Goal: Task Accomplishment & Management: Manage account settings

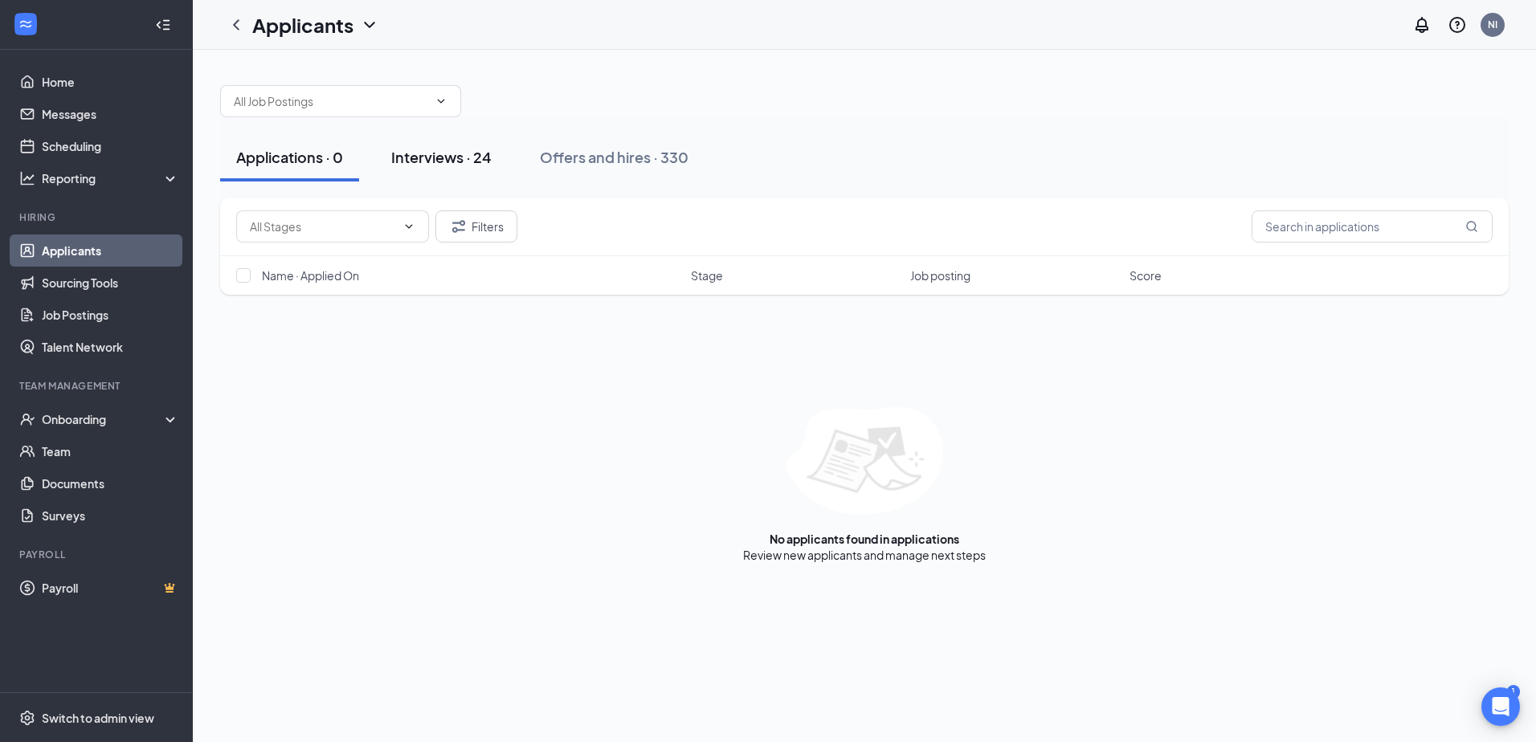
click at [482, 149] on div "Interviews · 24" at bounding box center [441, 157] width 100 height 20
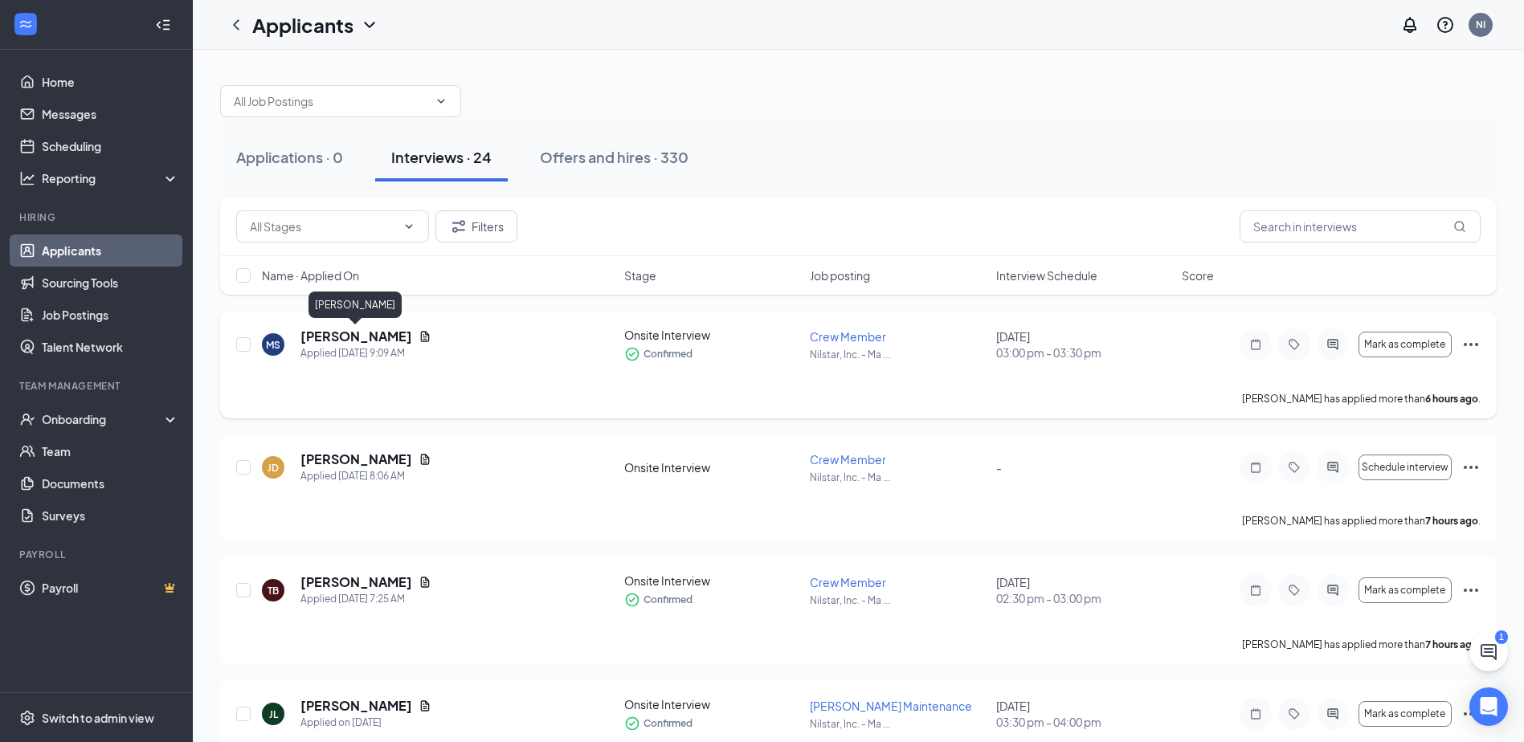
click at [362, 333] on h5 "[PERSON_NAME]" at bounding box center [356, 337] width 112 height 18
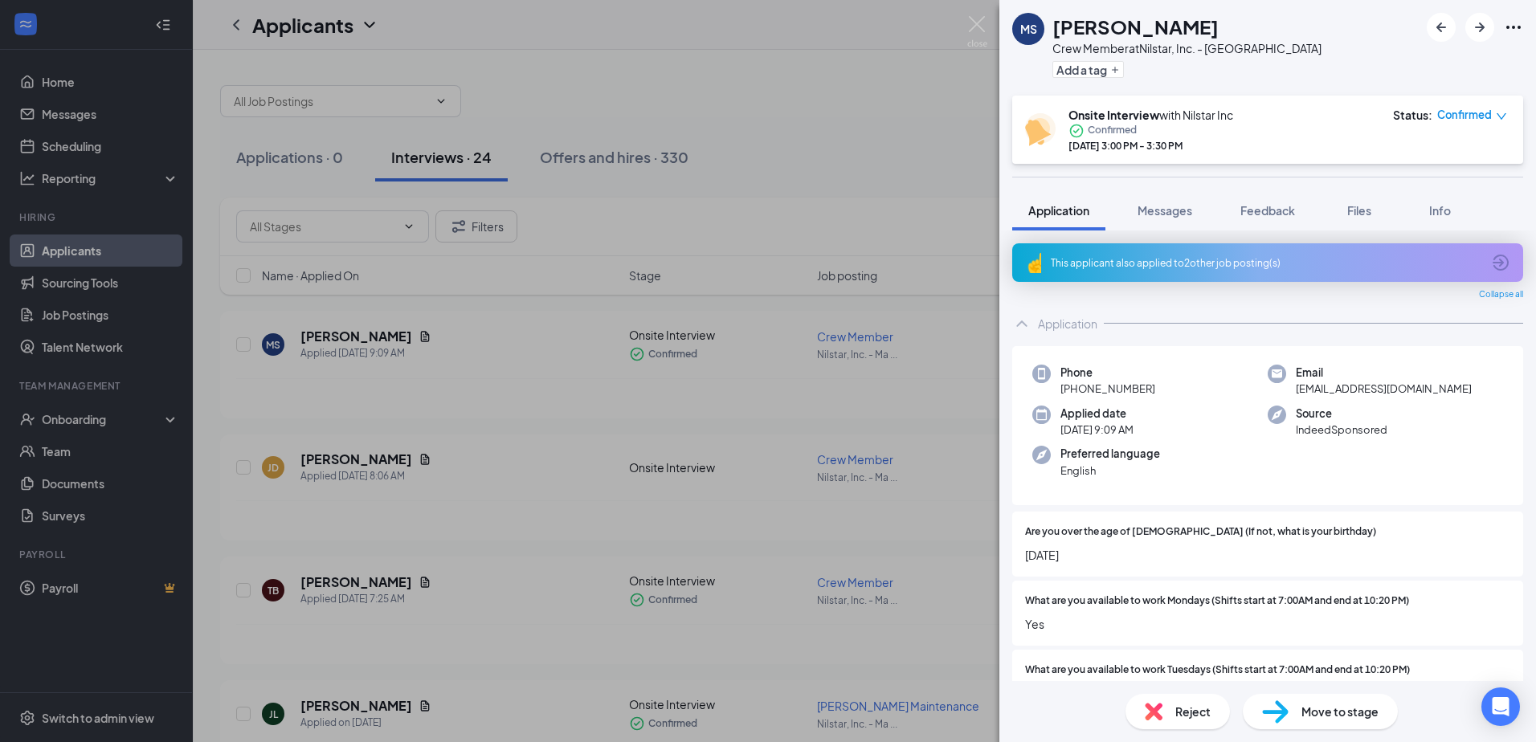
click at [942, 118] on div "[PERSON_NAME] Crew Member at Nilstar, Inc. - Mandan Main St Add a tag Onsite In…" at bounding box center [768, 371] width 1536 height 742
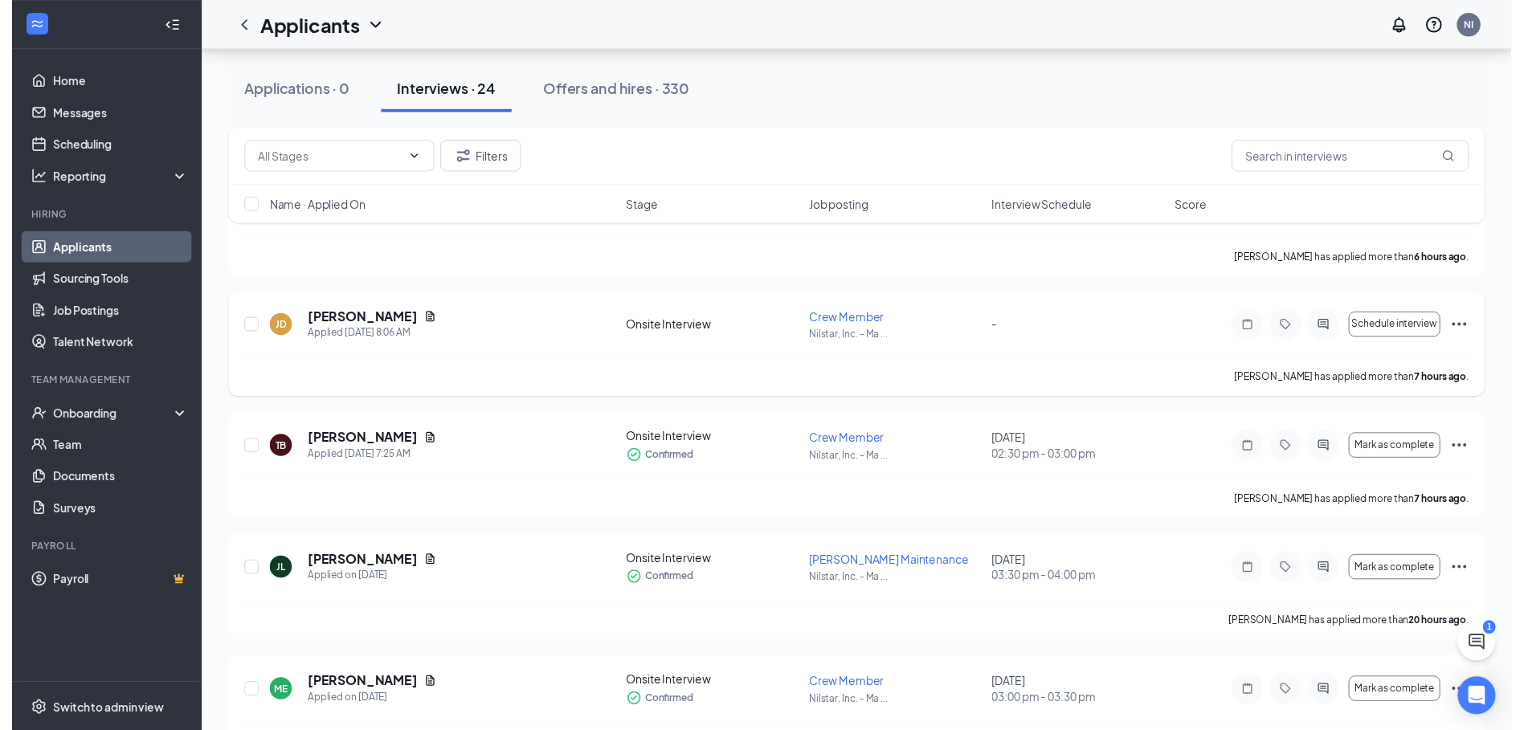
scroll to position [161, 0]
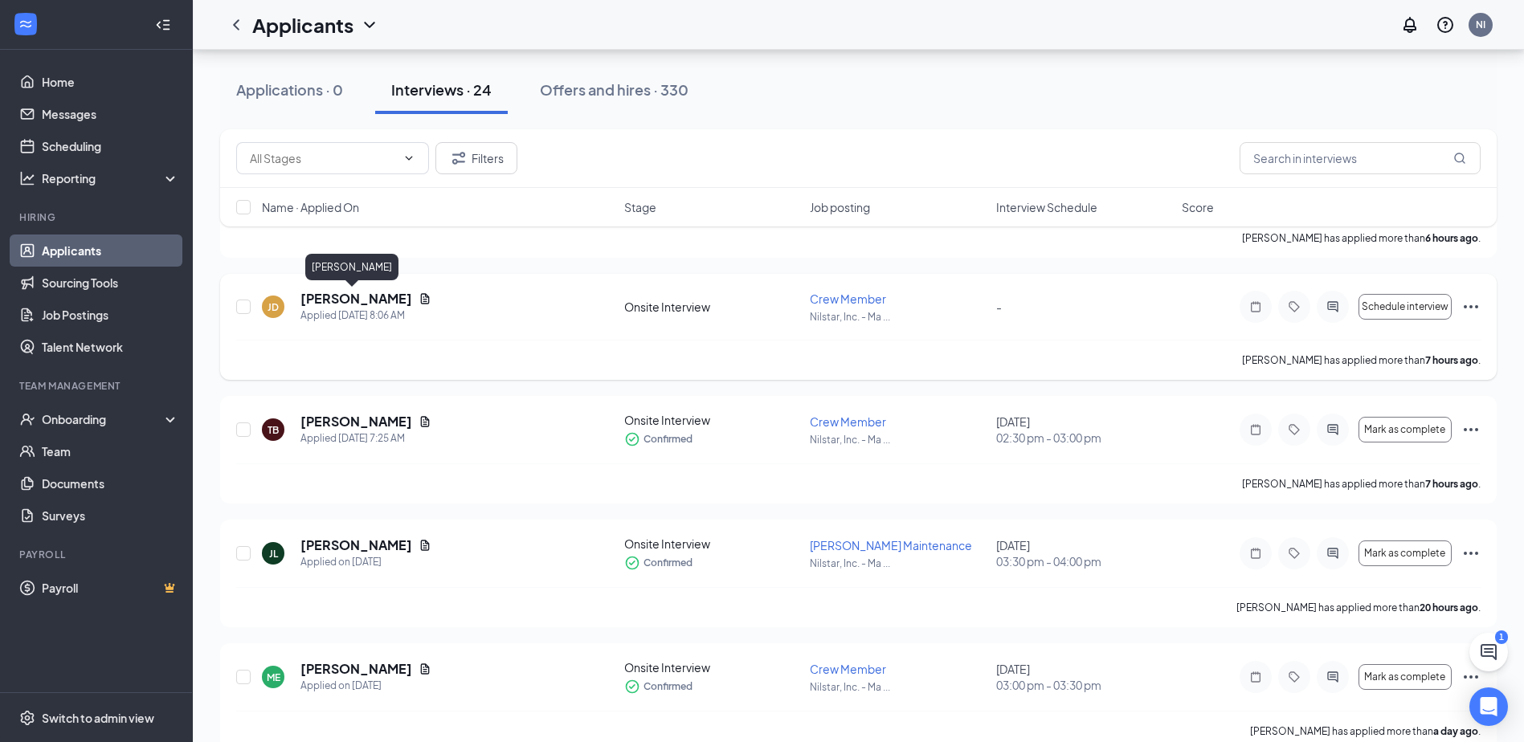
click at [371, 295] on h5 "[PERSON_NAME]" at bounding box center [356, 299] width 112 height 18
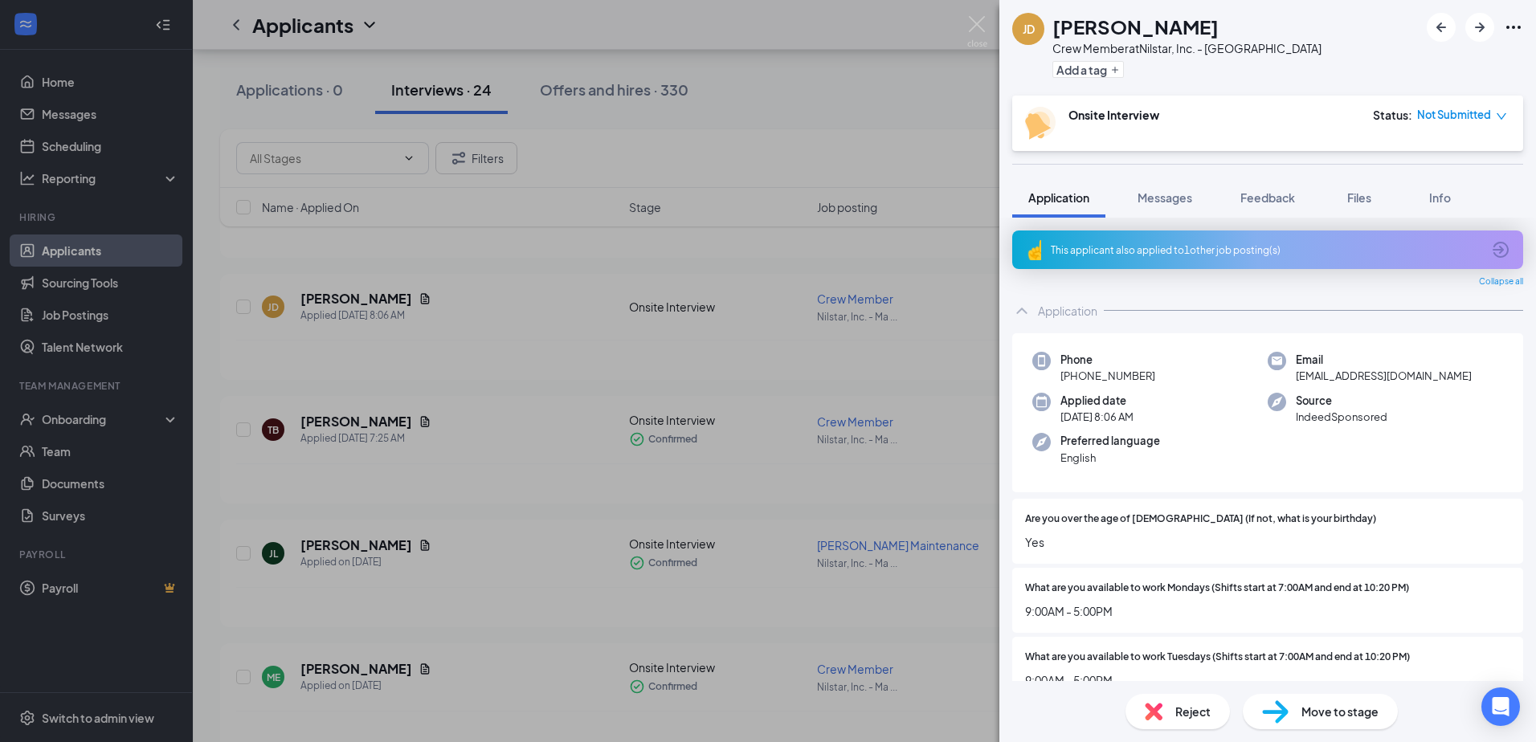
click at [731, 149] on div "[PERSON_NAME] [PERSON_NAME] Crew Member at Nilstar, Inc. - Mandan Main St Add a…" at bounding box center [768, 371] width 1536 height 742
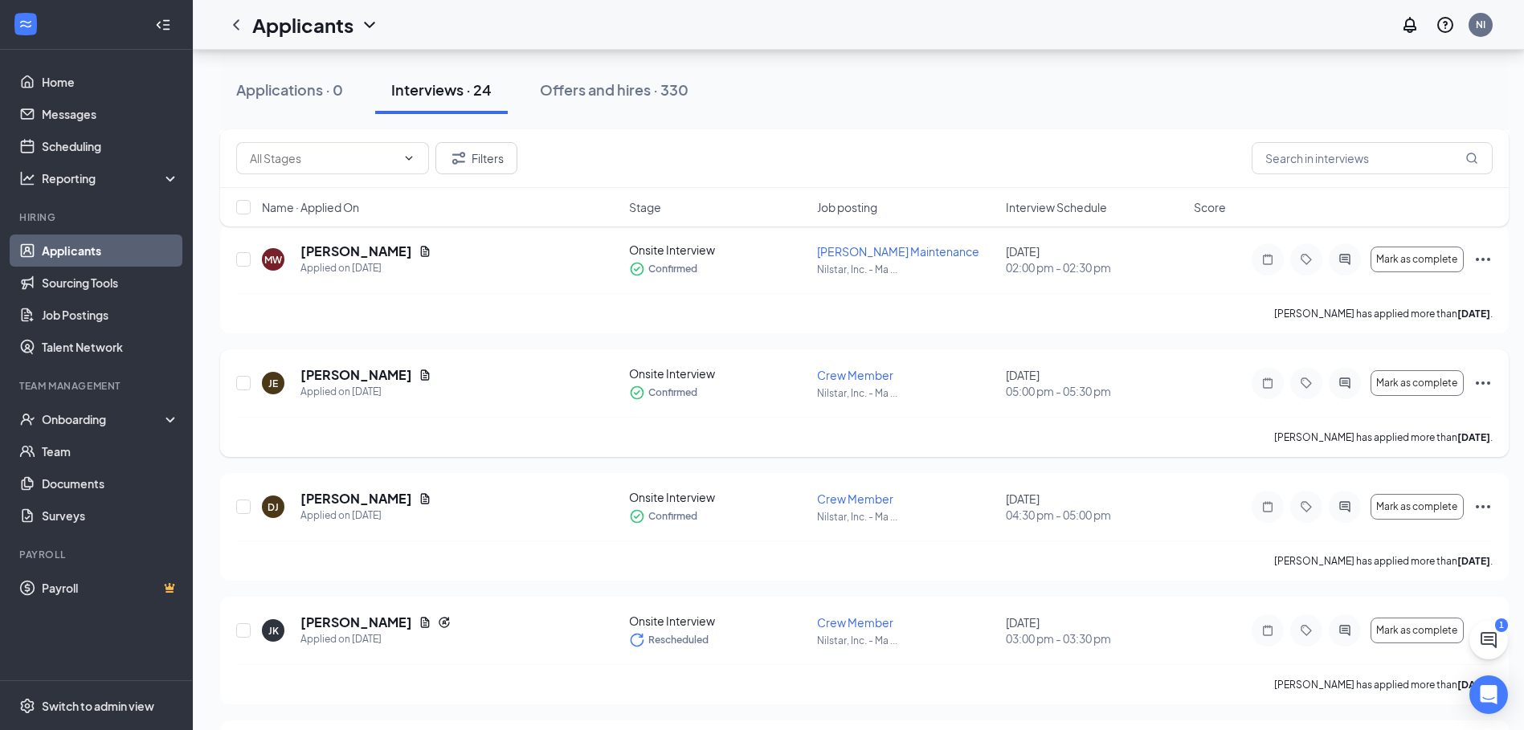
scroll to position [1607, 0]
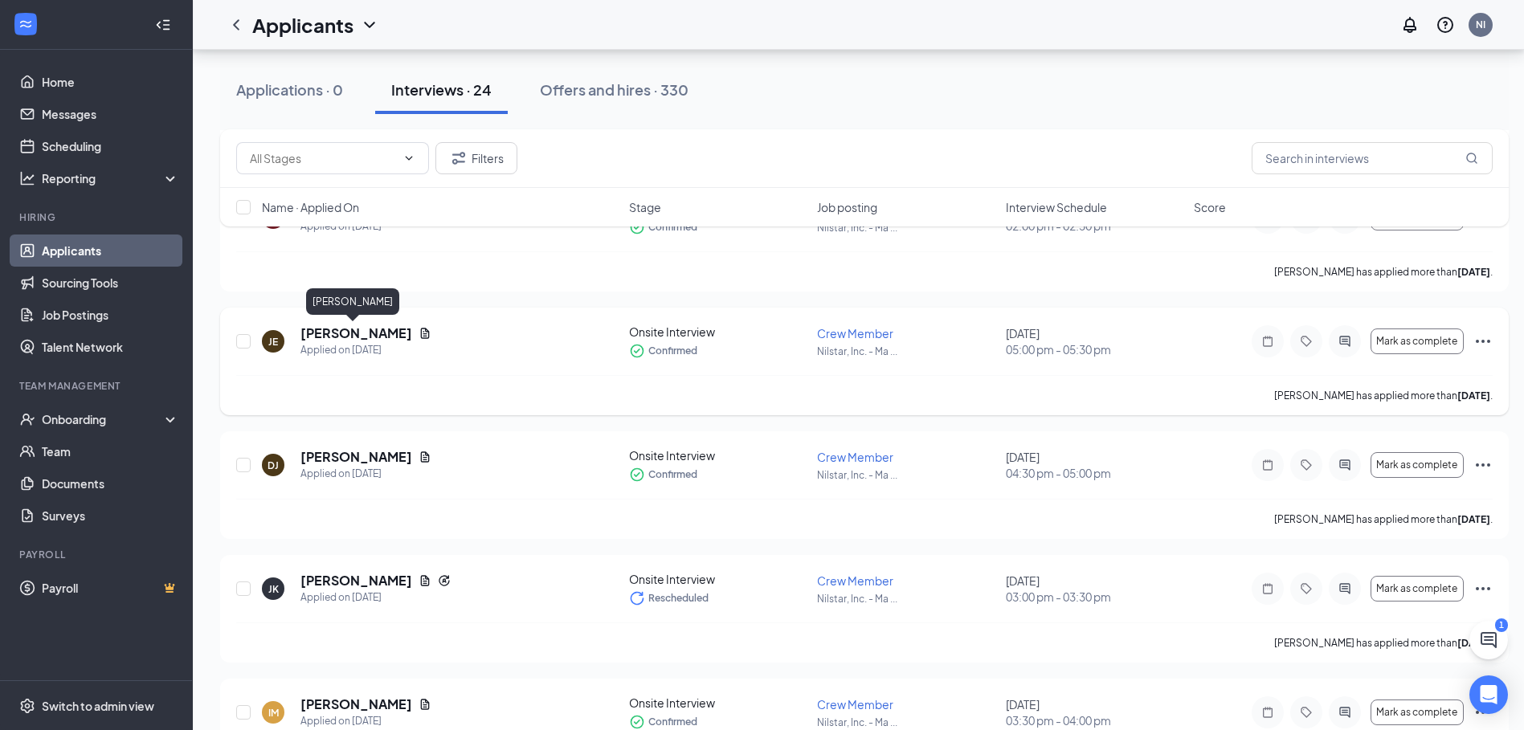
click at [362, 329] on h5 "[PERSON_NAME]" at bounding box center [356, 334] width 112 height 18
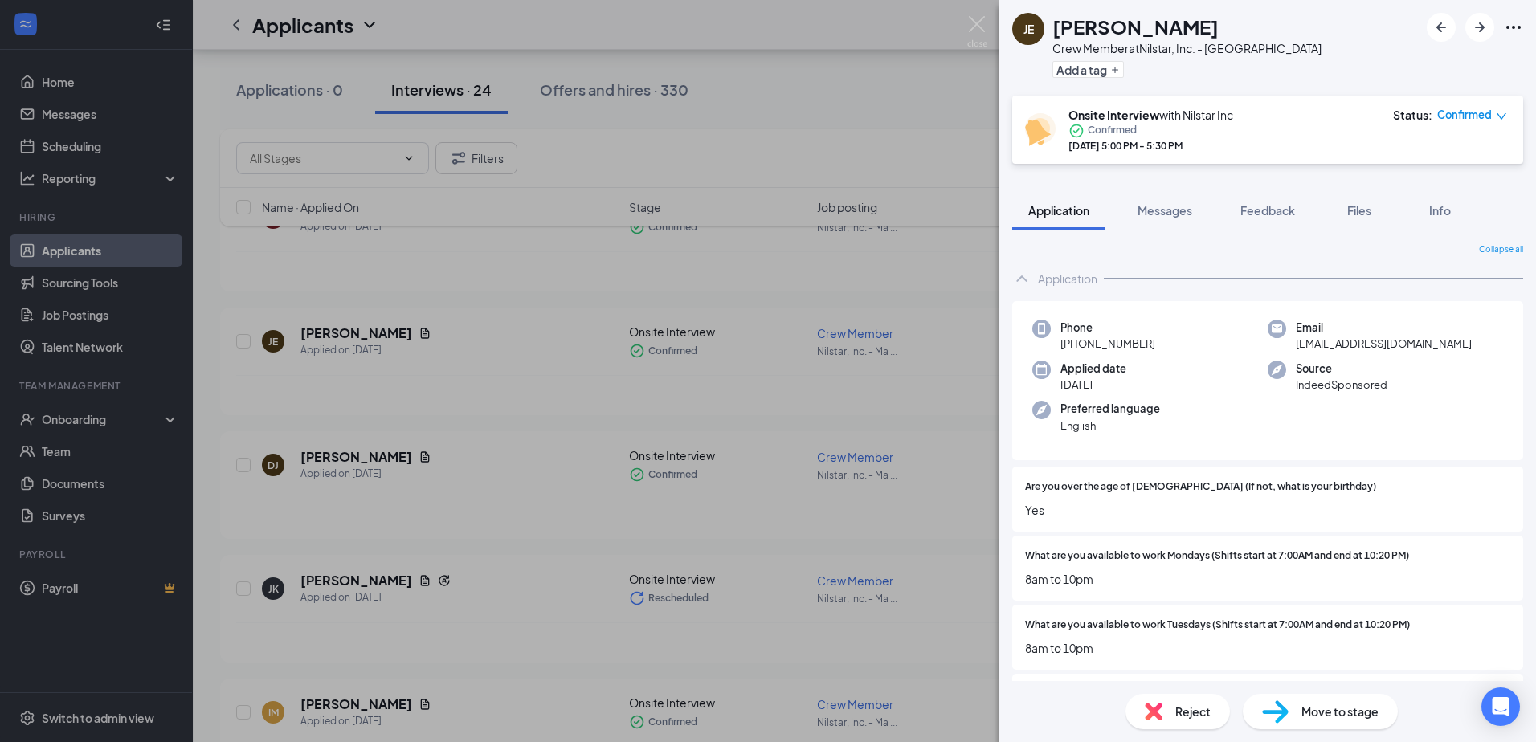
click at [453, 338] on div "JE [PERSON_NAME] Crew Member at Nilstar, Inc. - Mandan Main St Add a tag Onsite…" at bounding box center [768, 371] width 1536 height 742
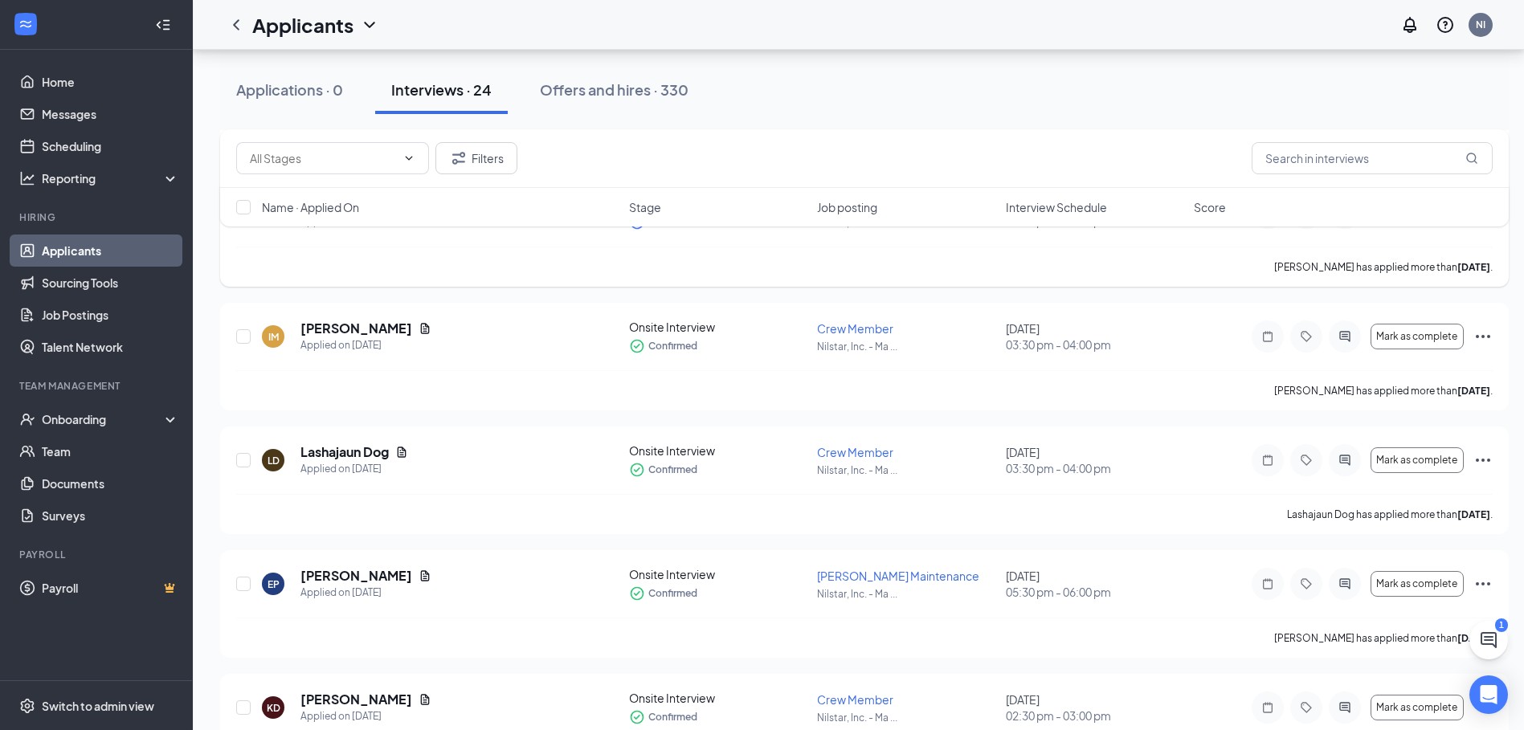
scroll to position [2009, 0]
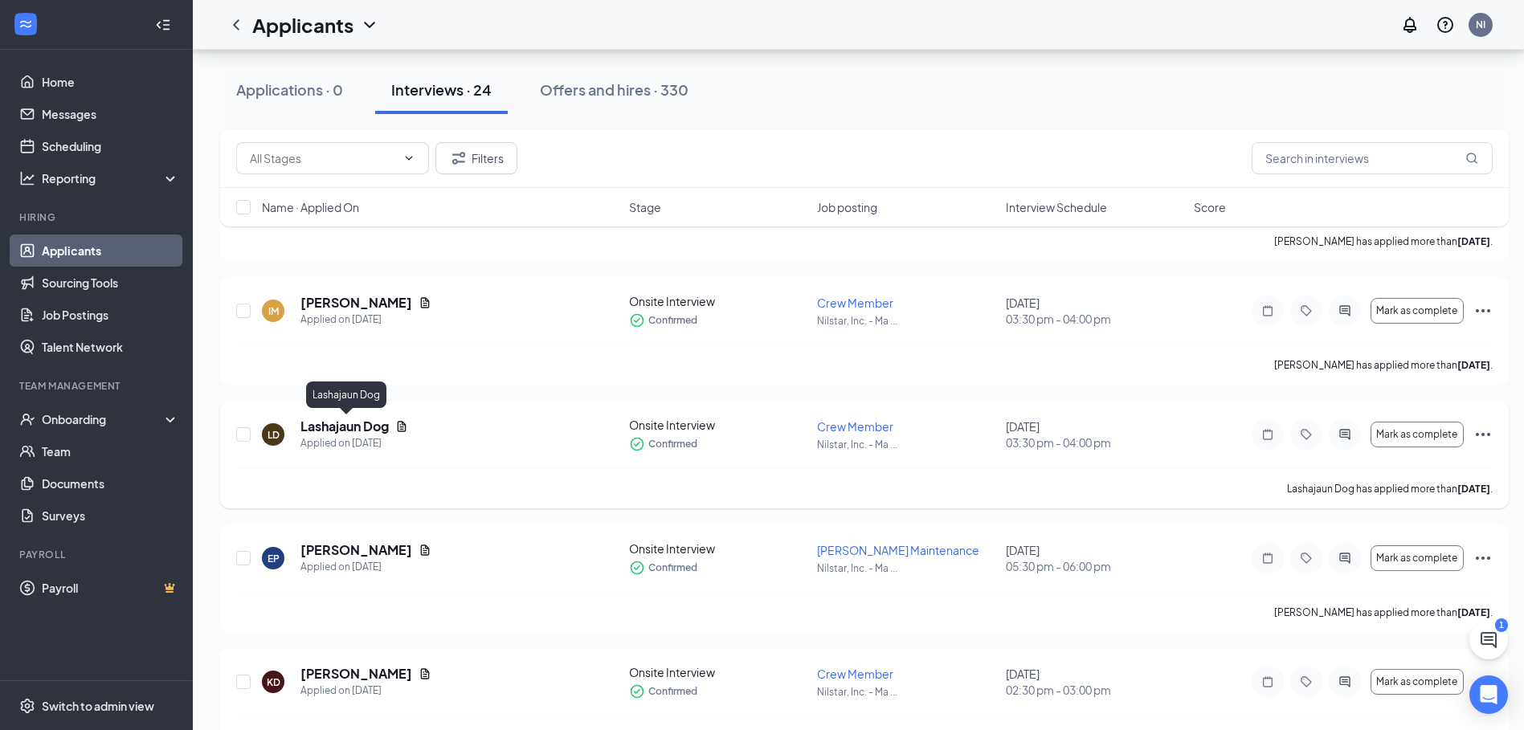
click at [375, 425] on h5 "Lashajaun Dog" at bounding box center [344, 427] width 88 height 18
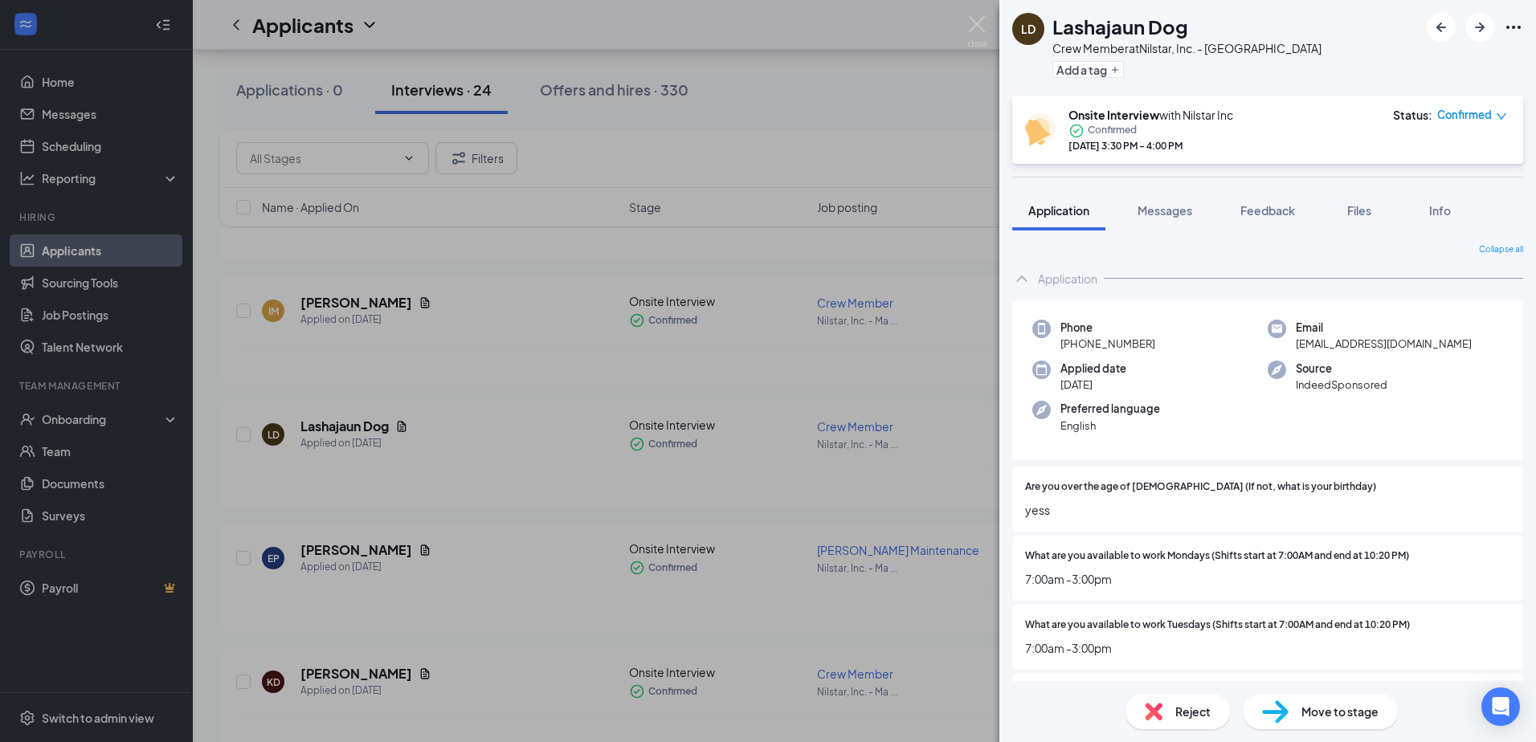
click at [718, 512] on div "LD Lashajaun Dog Crew Member at Nilstar, Inc. - Mandan Main St Add a tag Onsite…" at bounding box center [768, 371] width 1536 height 742
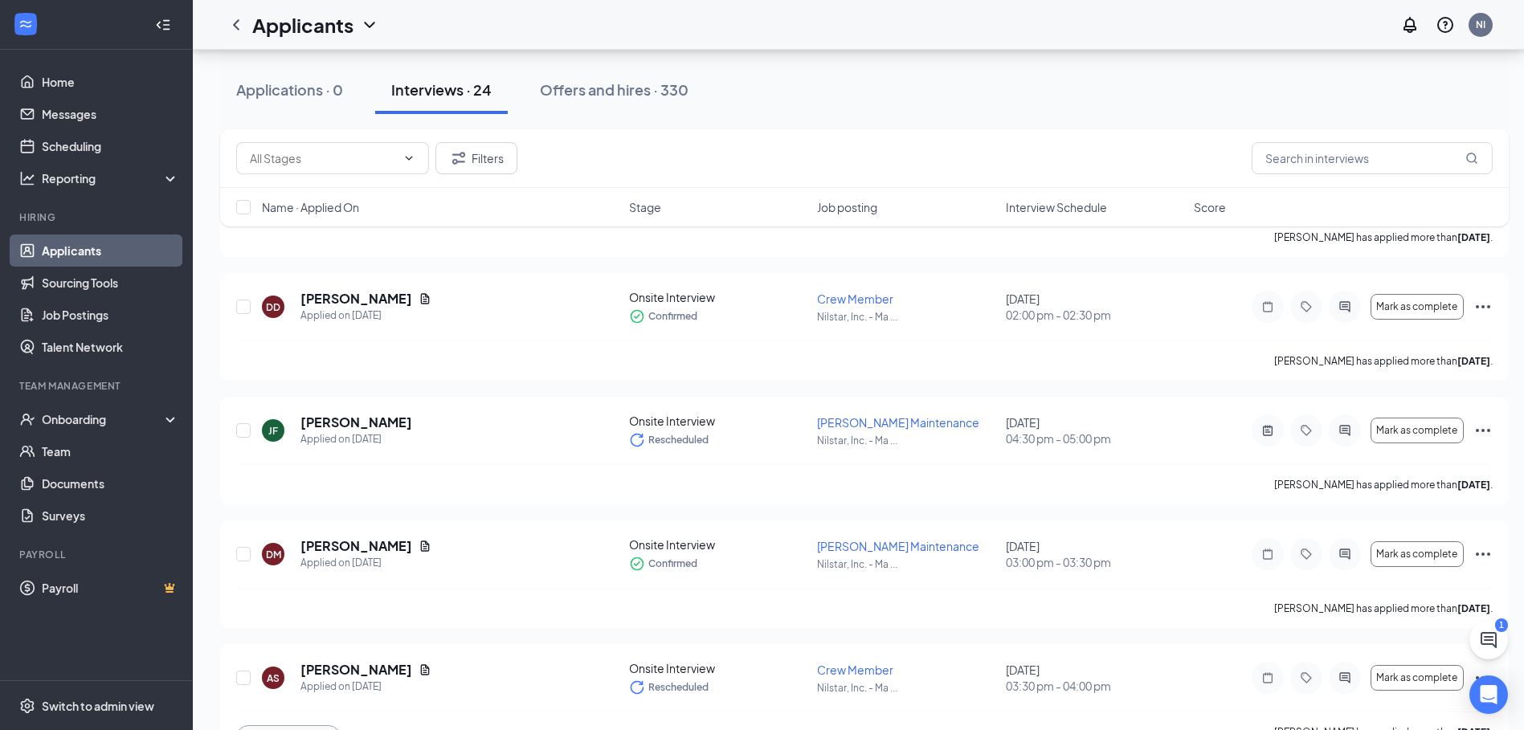
scroll to position [2479, 0]
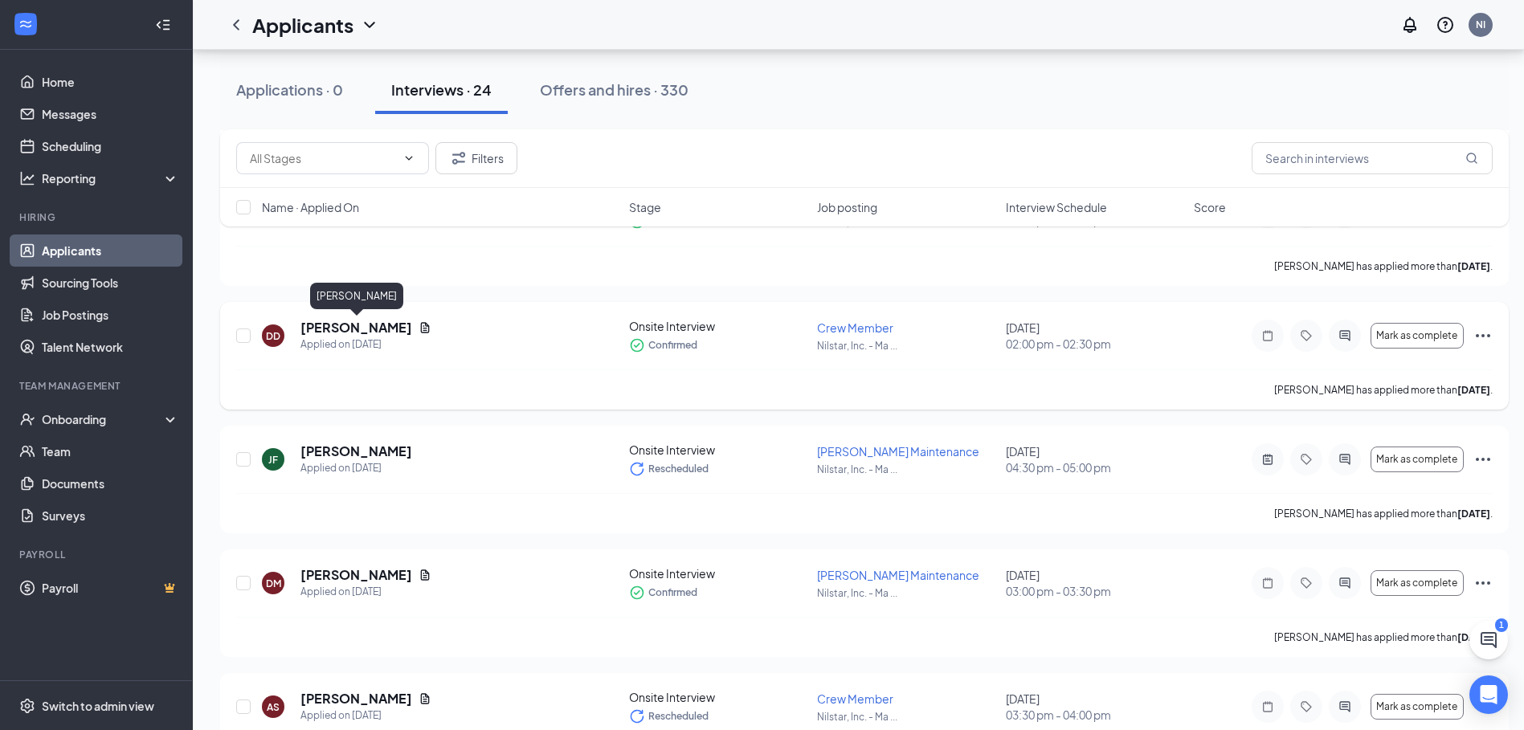
click at [390, 321] on h5 "[PERSON_NAME]" at bounding box center [356, 328] width 112 height 18
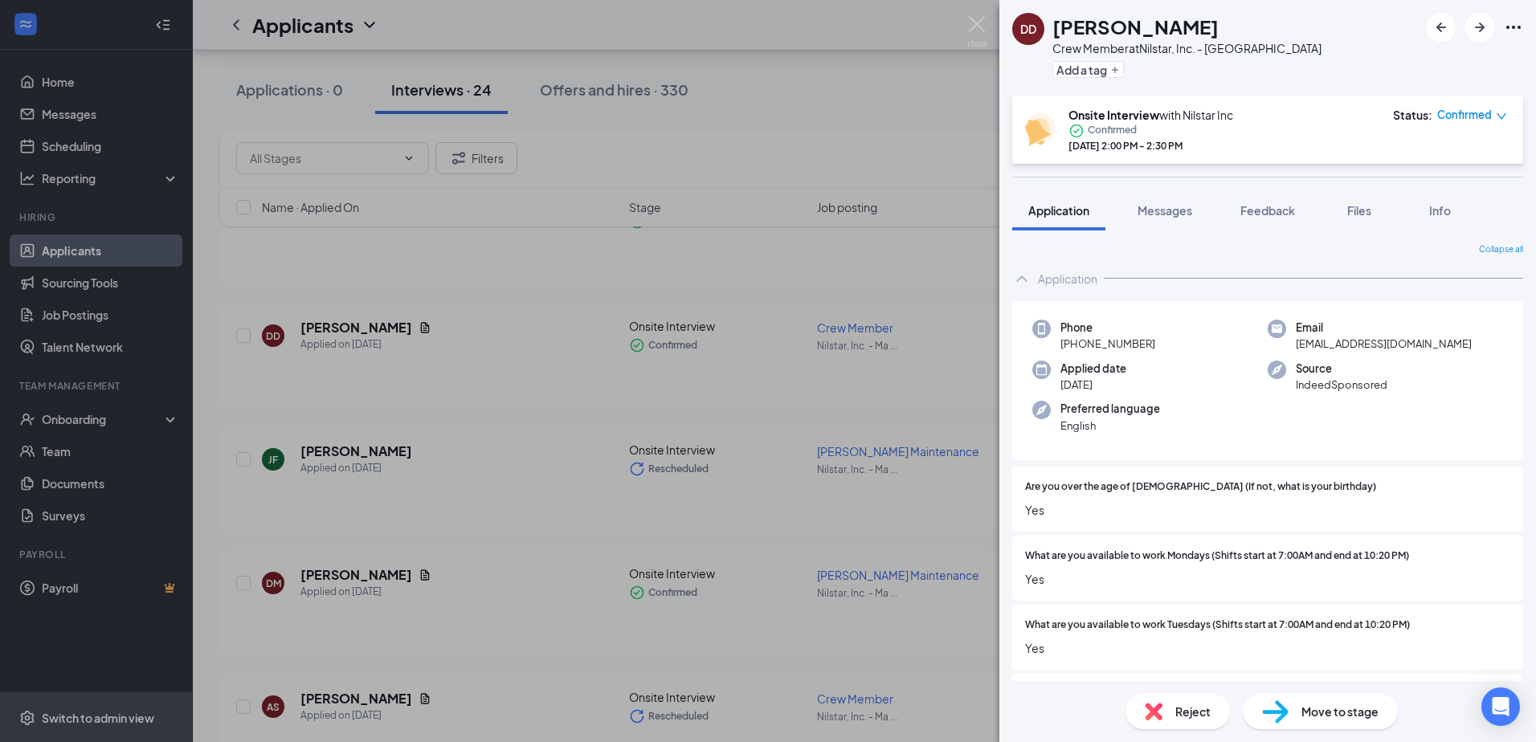
drag, startPoint x: 396, startPoint y: 365, endPoint x: 0, endPoint y: 729, distance: 537.9
click at [842, 422] on div "DD [PERSON_NAME] Crew Member at Nilstar, Inc. - Mandan Main St Add a tag Onsite…" at bounding box center [768, 371] width 1536 height 742
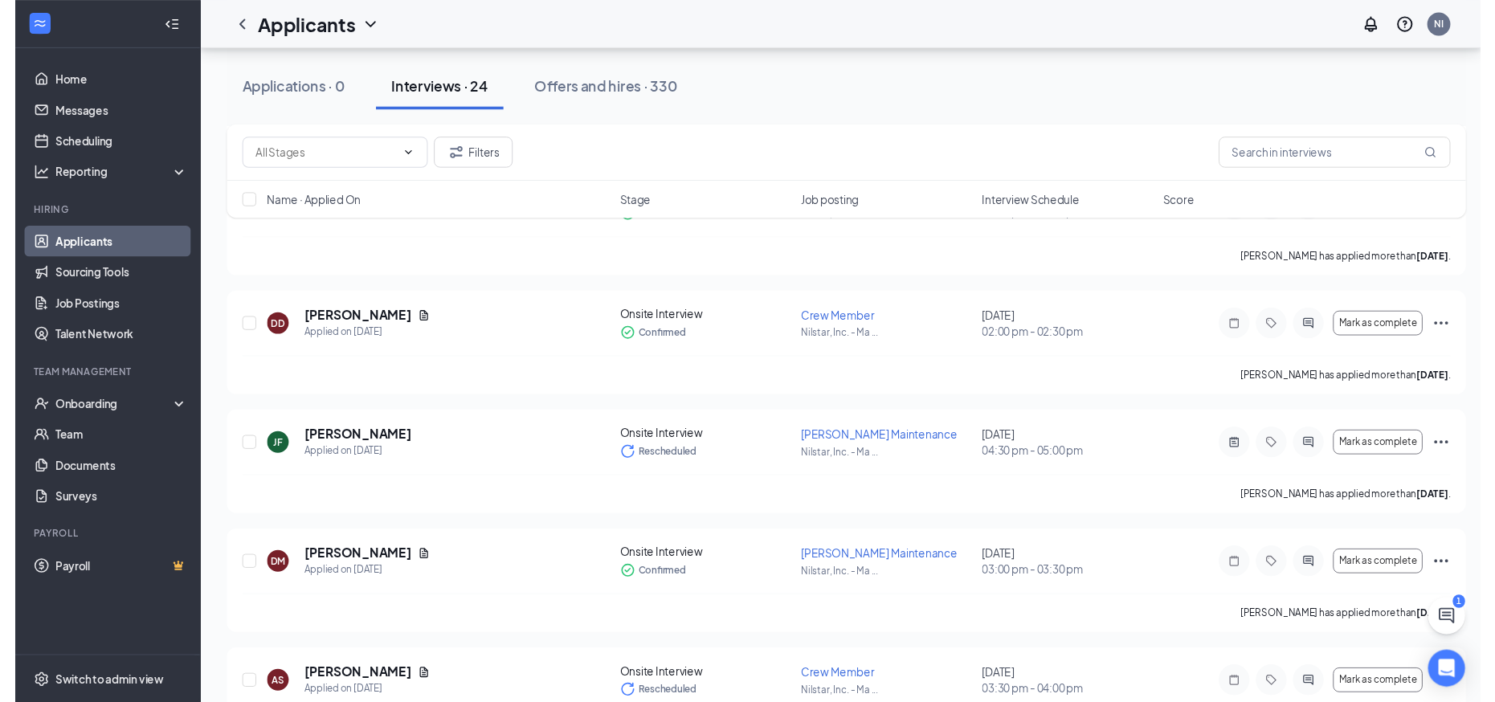
scroll to position [2398, 0]
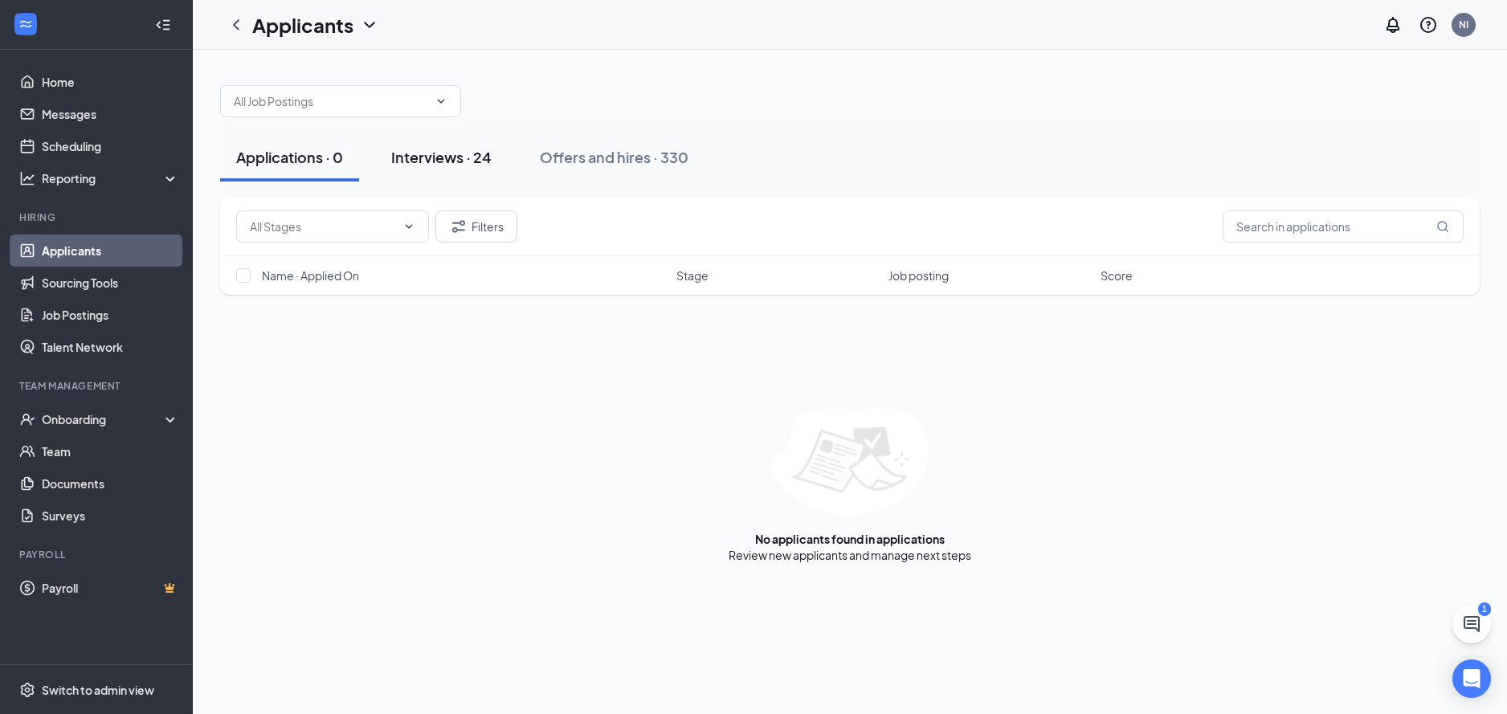
click at [456, 157] on div "Interviews · 24" at bounding box center [441, 157] width 100 height 20
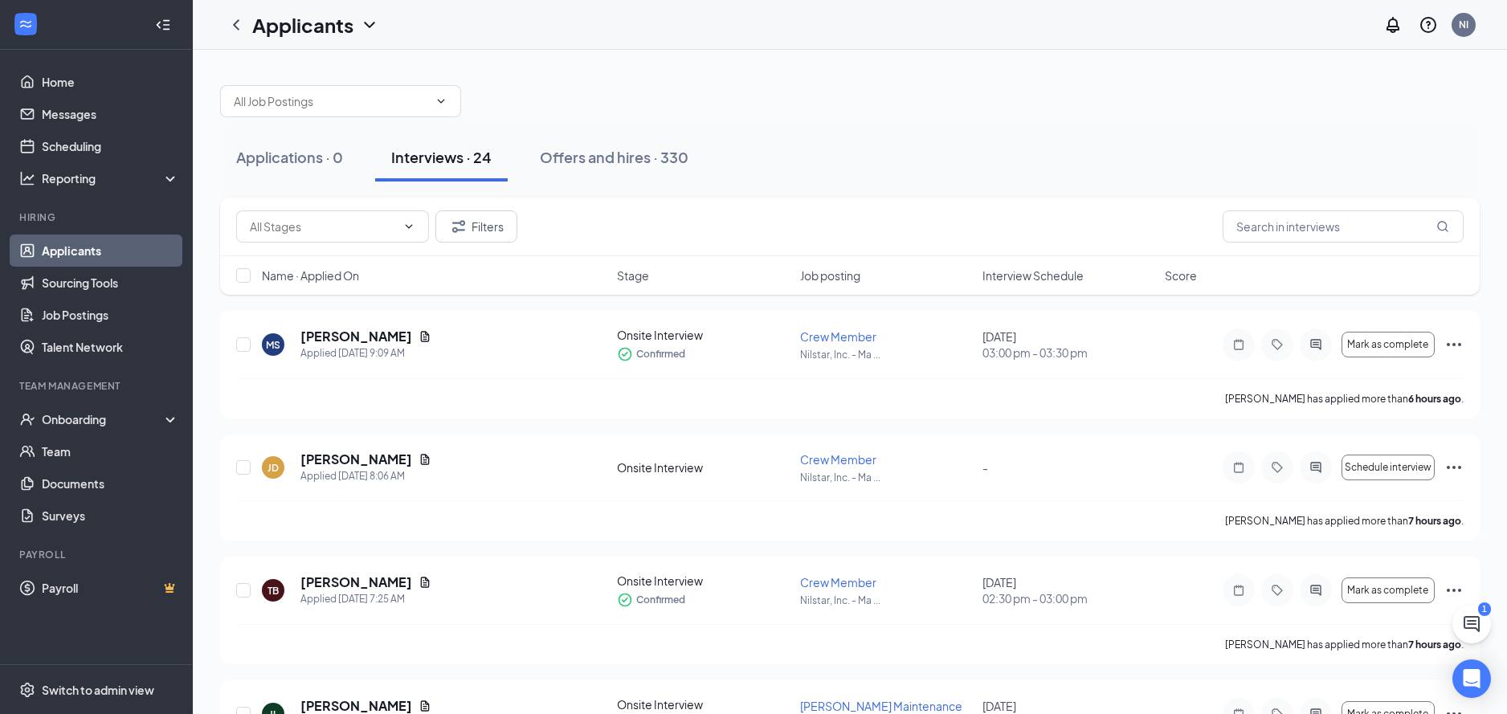
click at [915, 273] on div "Job posting" at bounding box center [886, 276] width 173 height 16
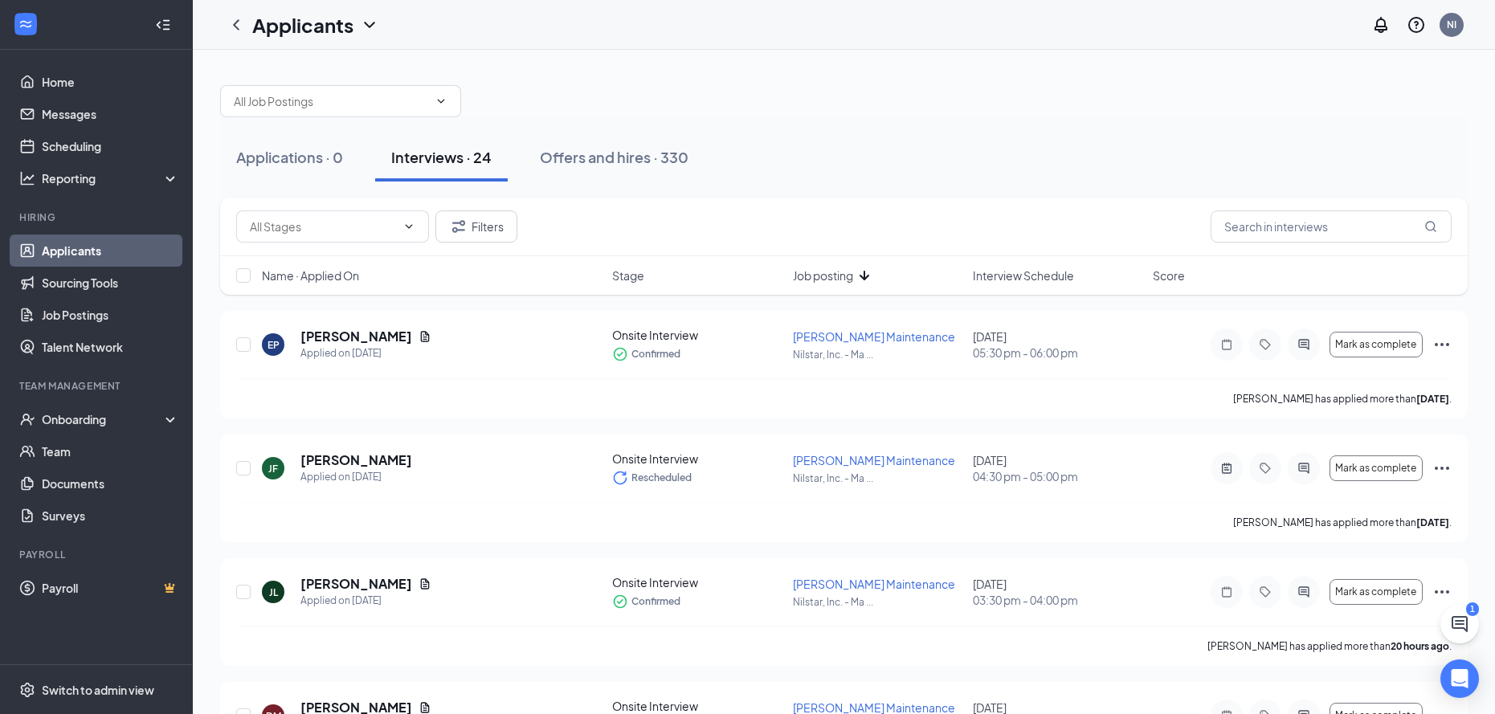
click at [843, 277] on span "Job posting" at bounding box center [823, 276] width 60 height 16
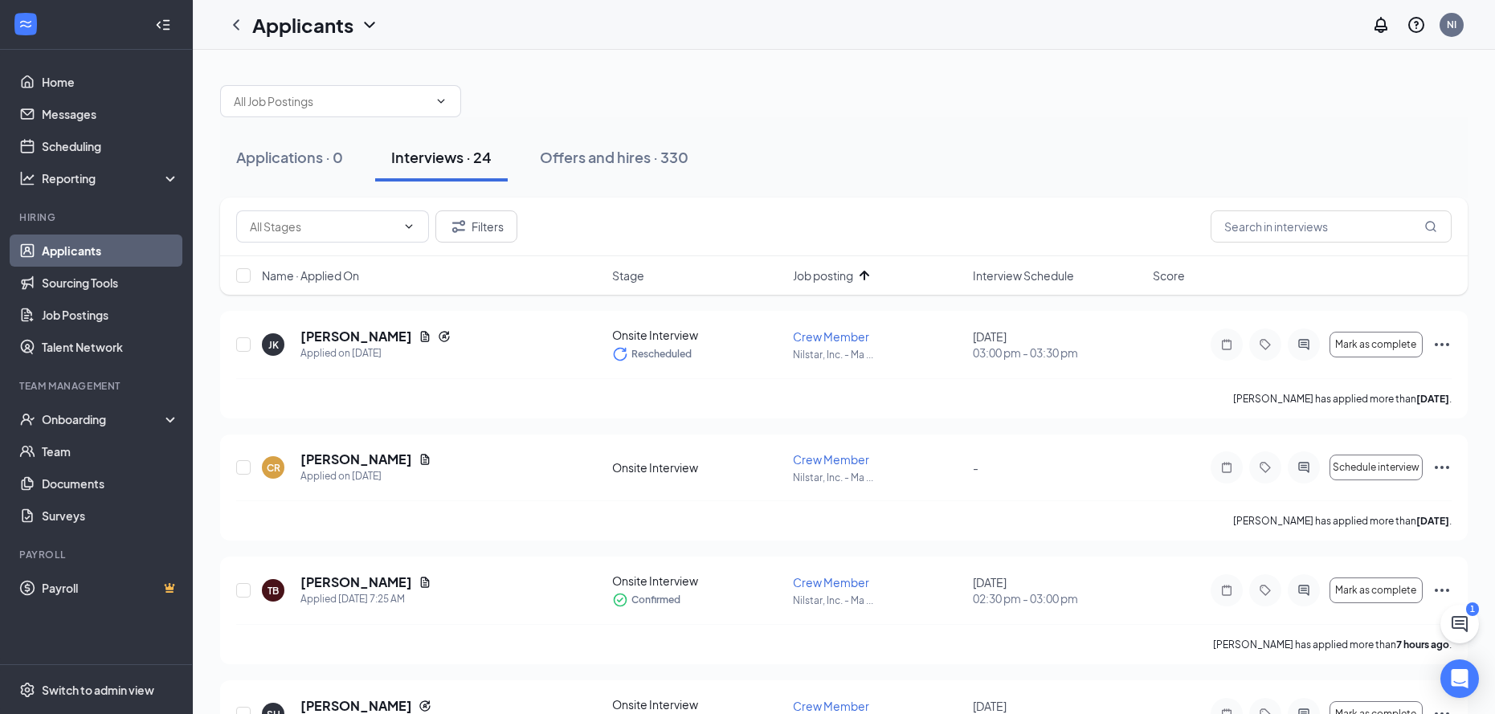
click at [844, 276] on span "Job posting" at bounding box center [823, 276] width 60 height 16
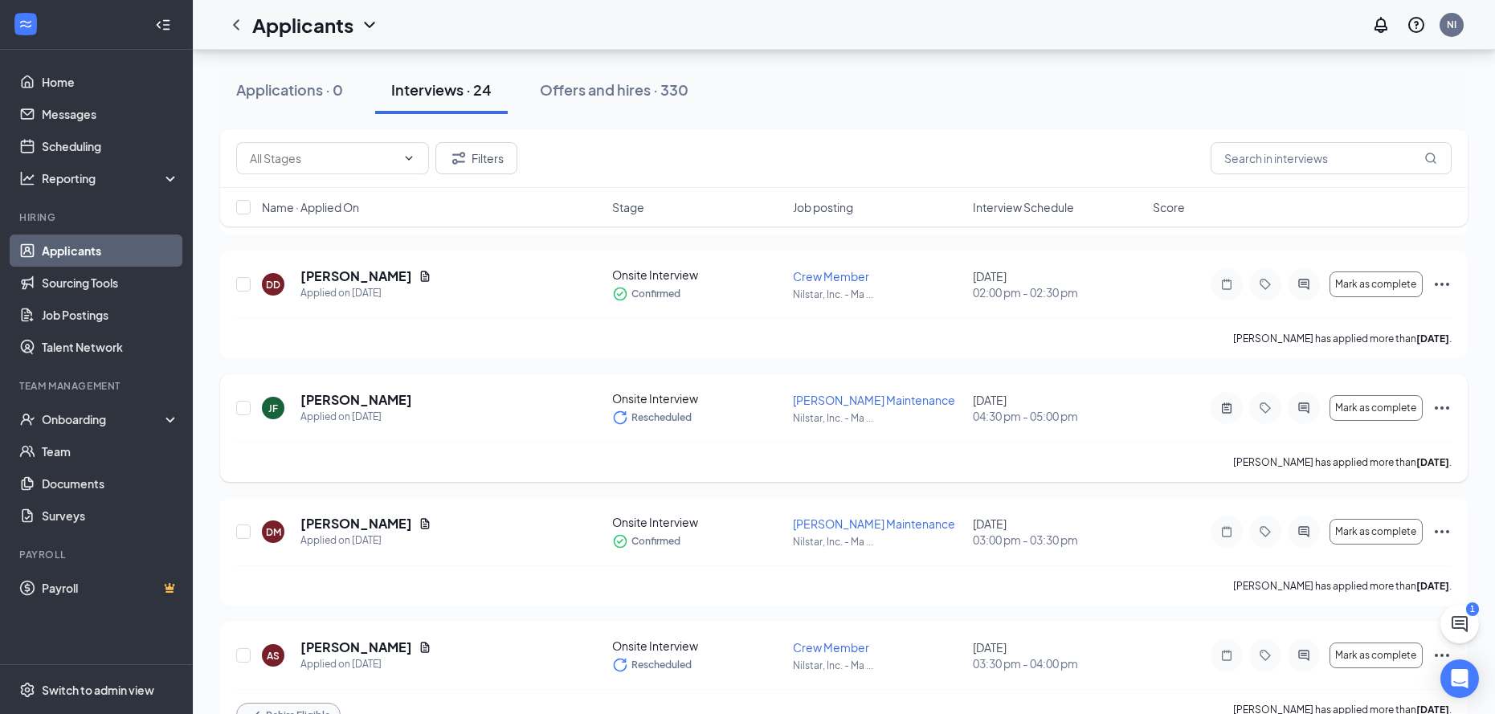
scroll to position [2495, 0]
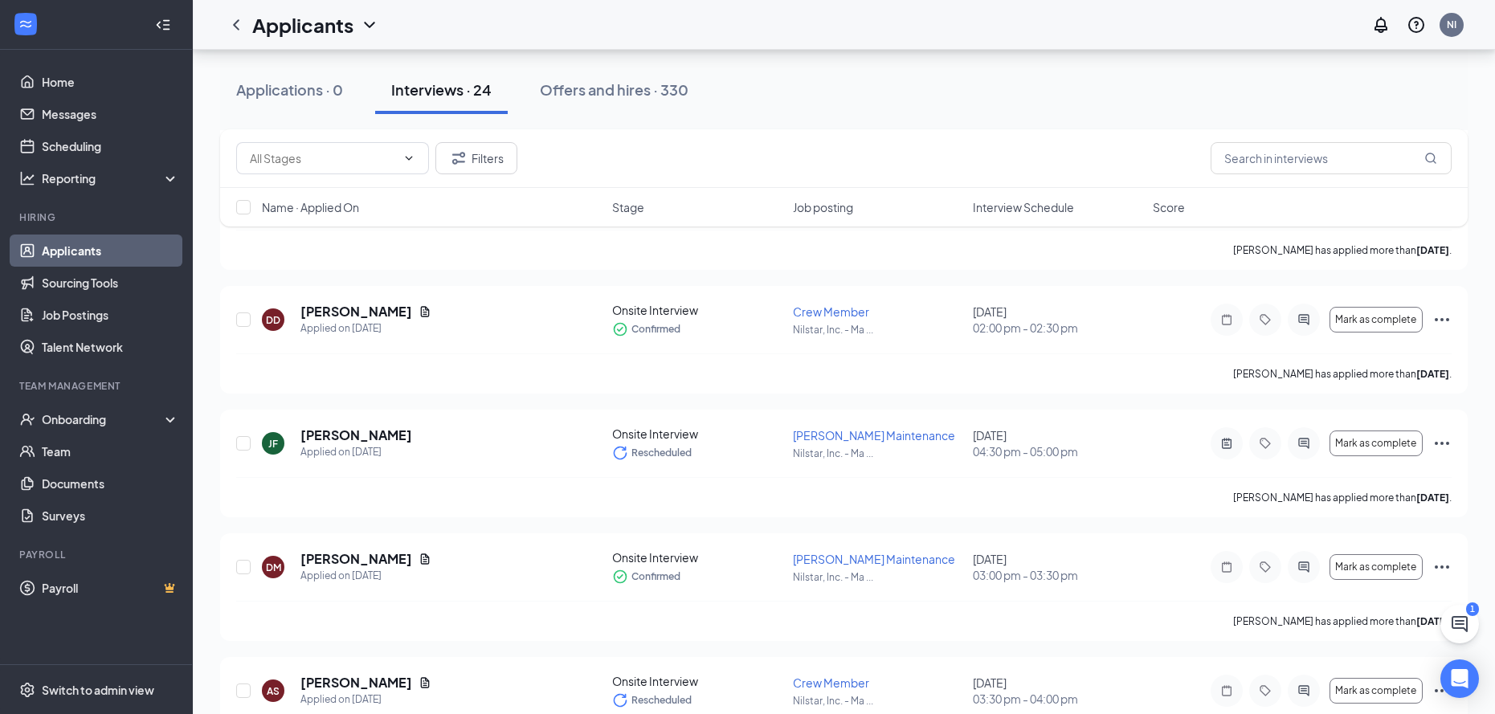
click at [1040, 204] on span "Interview Schedule" at bounding box center [1023, 207] width 101 height 16
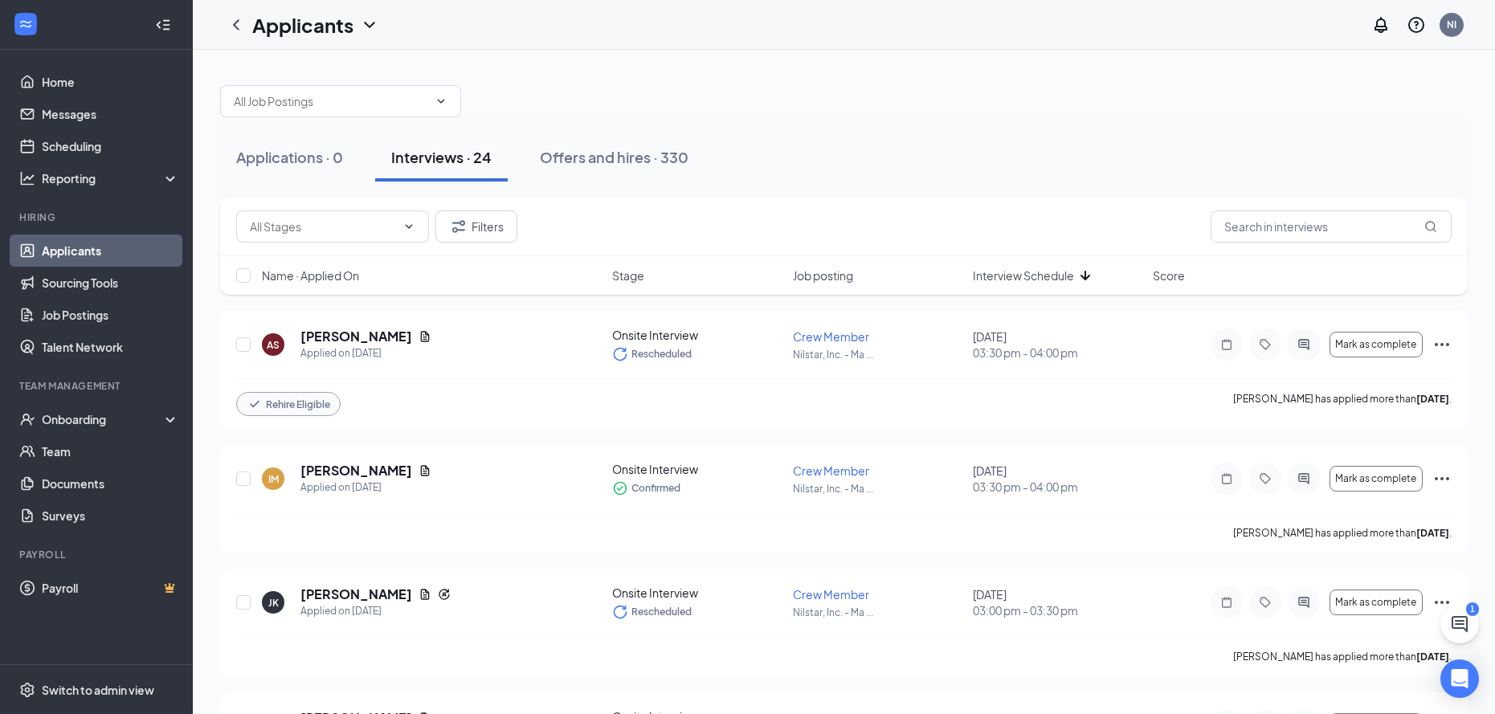
drag, startPoint x: 1034, startPoint y: 267, endPoint x: 1034, endPoint y: 276, distance: 9.6
click at [1034, 272] on div "Name · Applied On Stage Job posting Interview Schedule Score" at bounding box center [844, 275] width 1248 height 39
click at [1036, 280] on span "Interview Schedule" at bounding box center [1023, 276] width 101 height 16
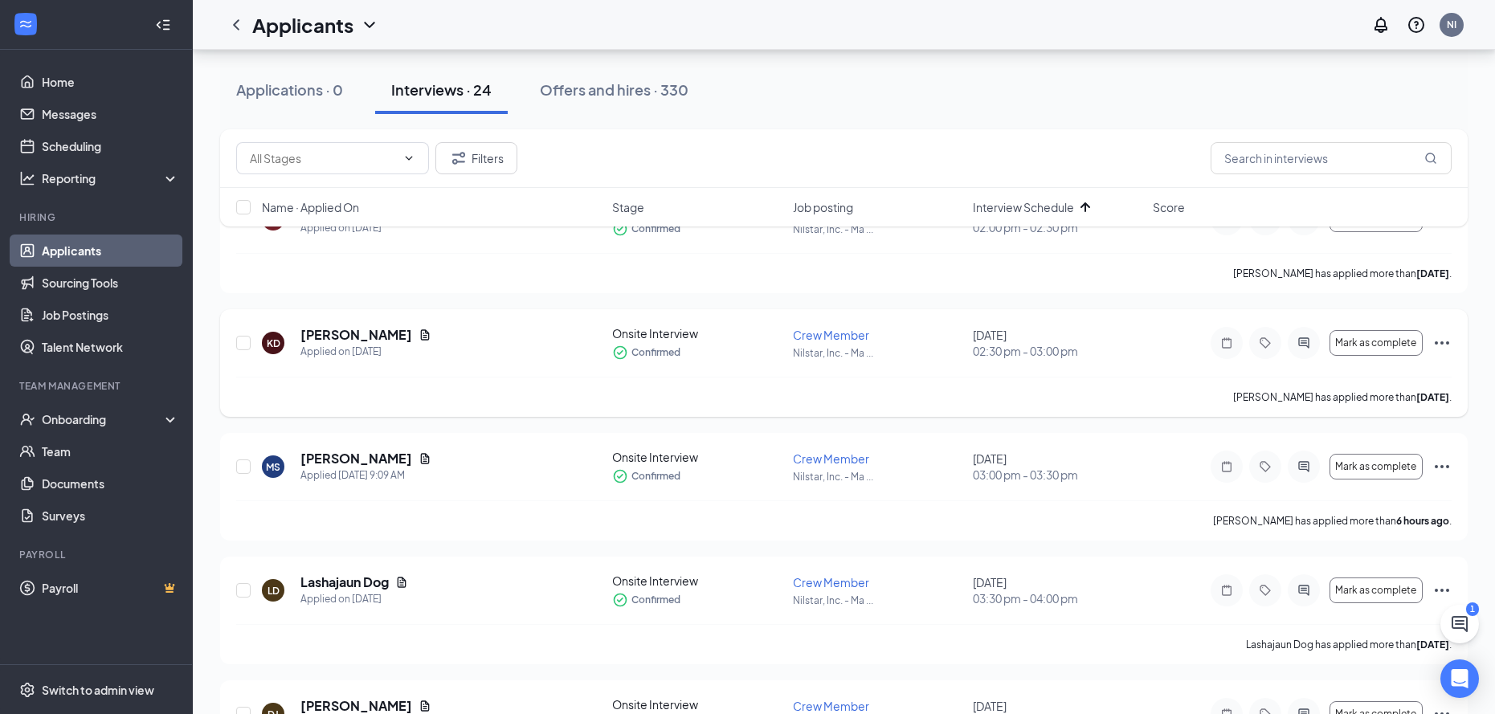
scroll to position [161, 0]
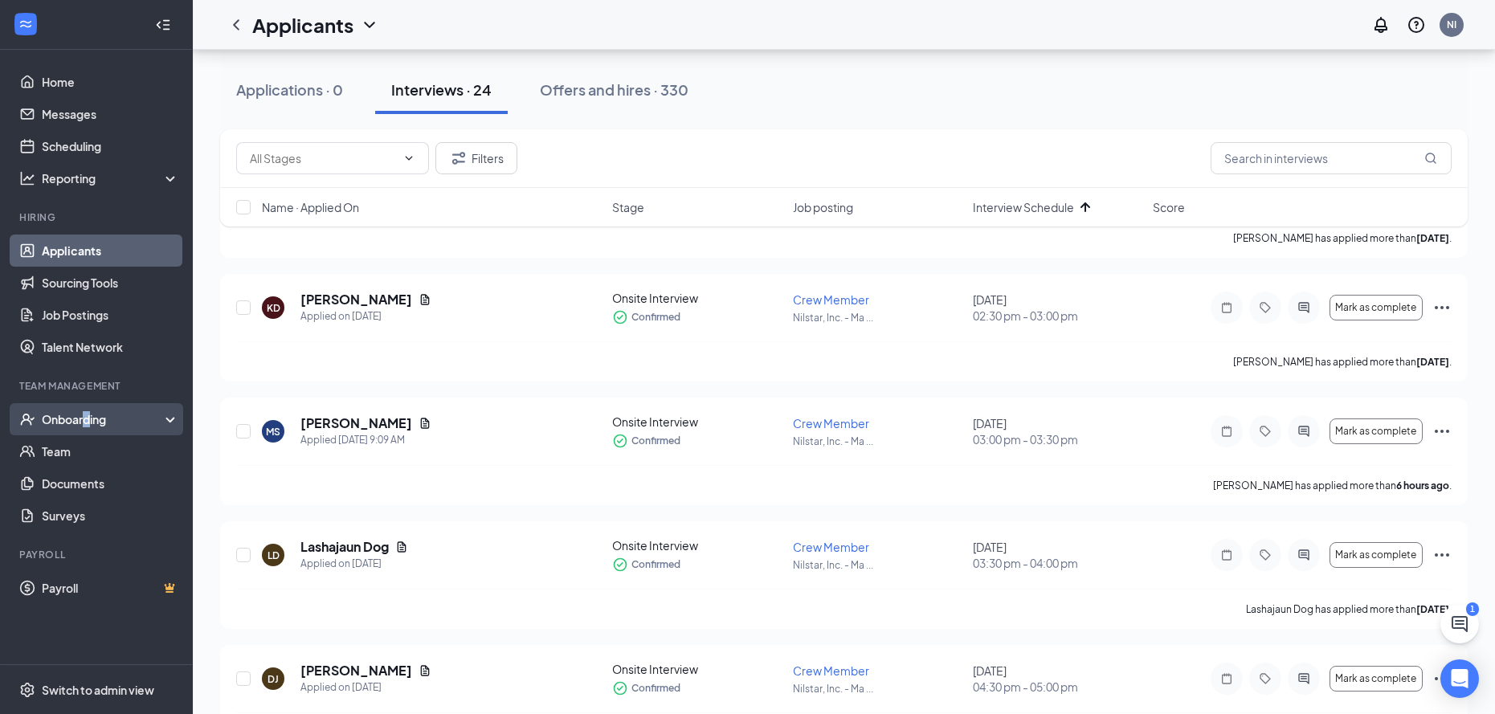
click at [91, 423] on div "Onboarding" at bounding box center [104, 419] width 124 height 16
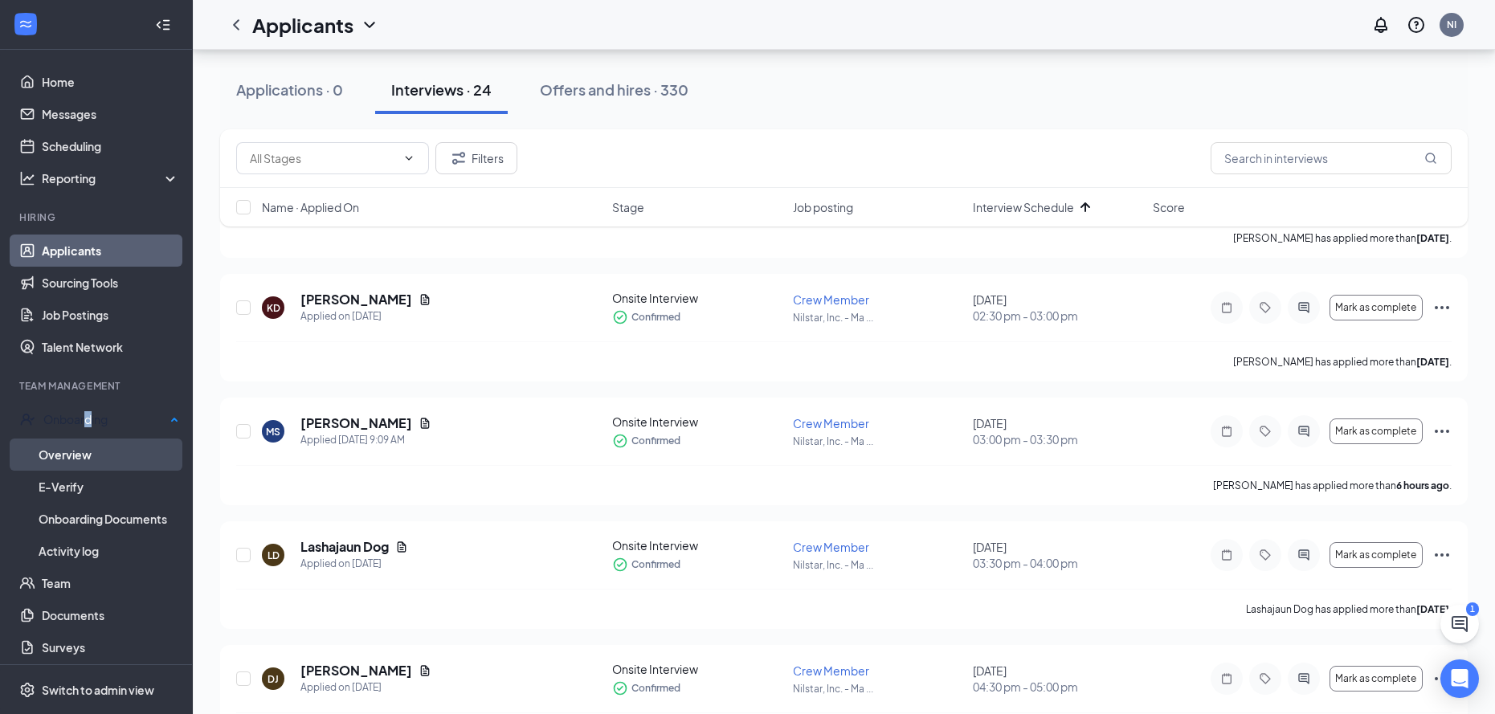
drag, startPoint x: 92, startPoint y: 423, endPoint x: 122, endPoint y: 448, distance: 39.4
click at [116, 450] on link "Overview" at bounding box center [109, 455] width 141 height 32
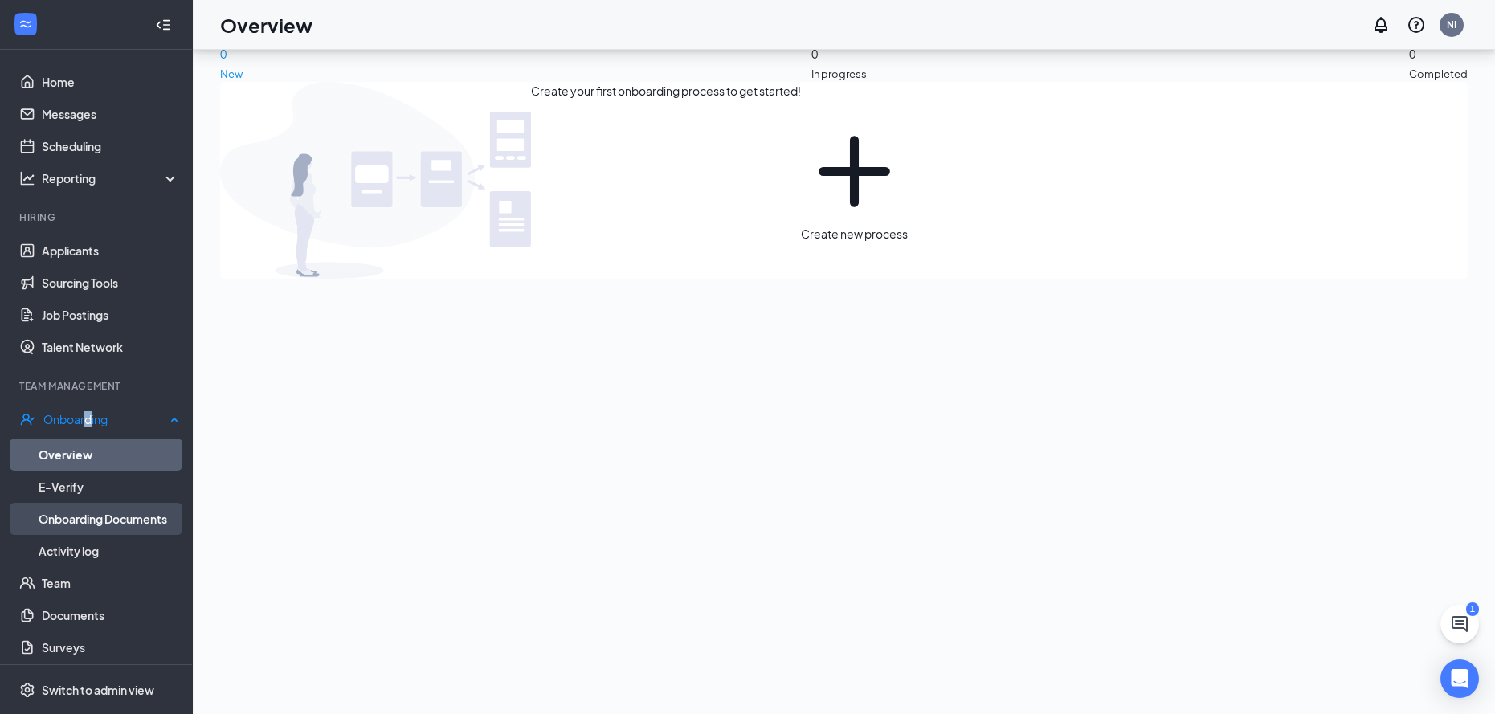
scroll to position [72, 0]
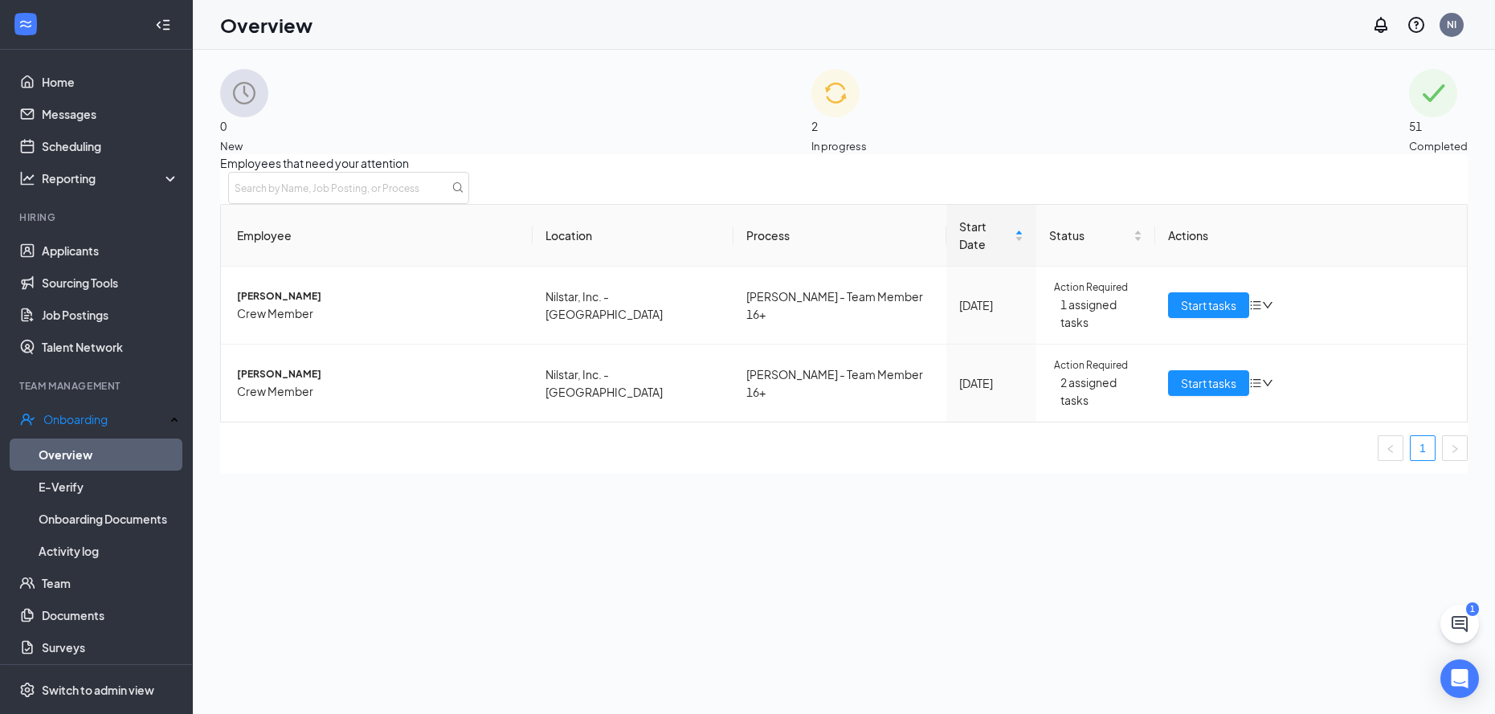
click at [741, 159] on div "0 New 2 In progress 51 Completed Employees that need your attention Employee Lo…" at bounding box center [844, 271] width 1248 height 405
click at [811, 130] on div "2 In progress" at bounding box center [838, 111] width 55 height 85
click at [1409, 122] on div "51 Completed" at bounding box center [1438, 111] width 59 height 85
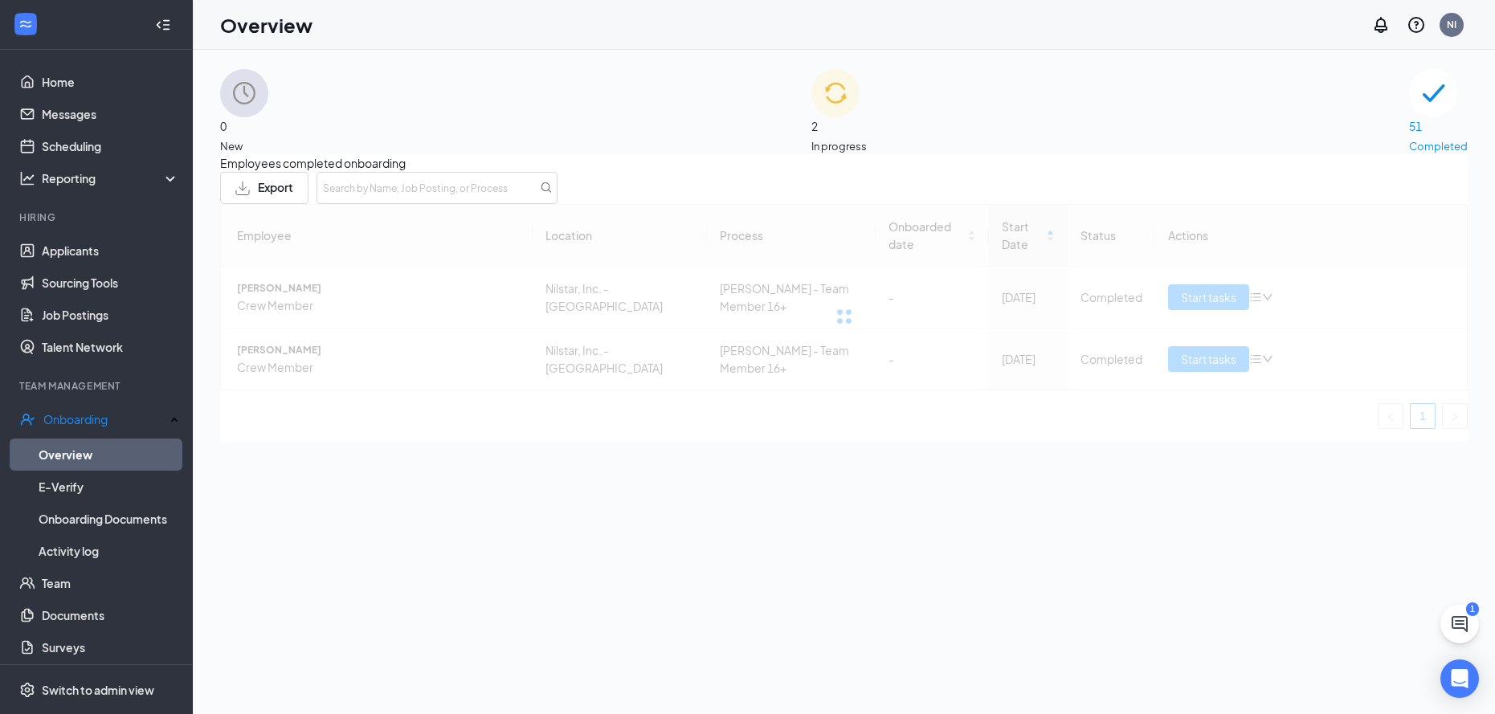
drag, startPoint x: 1408, startPoint y: 122, endPoint x: 909, endPoint y: 157, distance: 500.2
click at [909, 157] on div "0 New 2 In progress 51 Completed Employees completed onboarding Export Employee…" at bounding box center [844, 255] width 1248 height 373
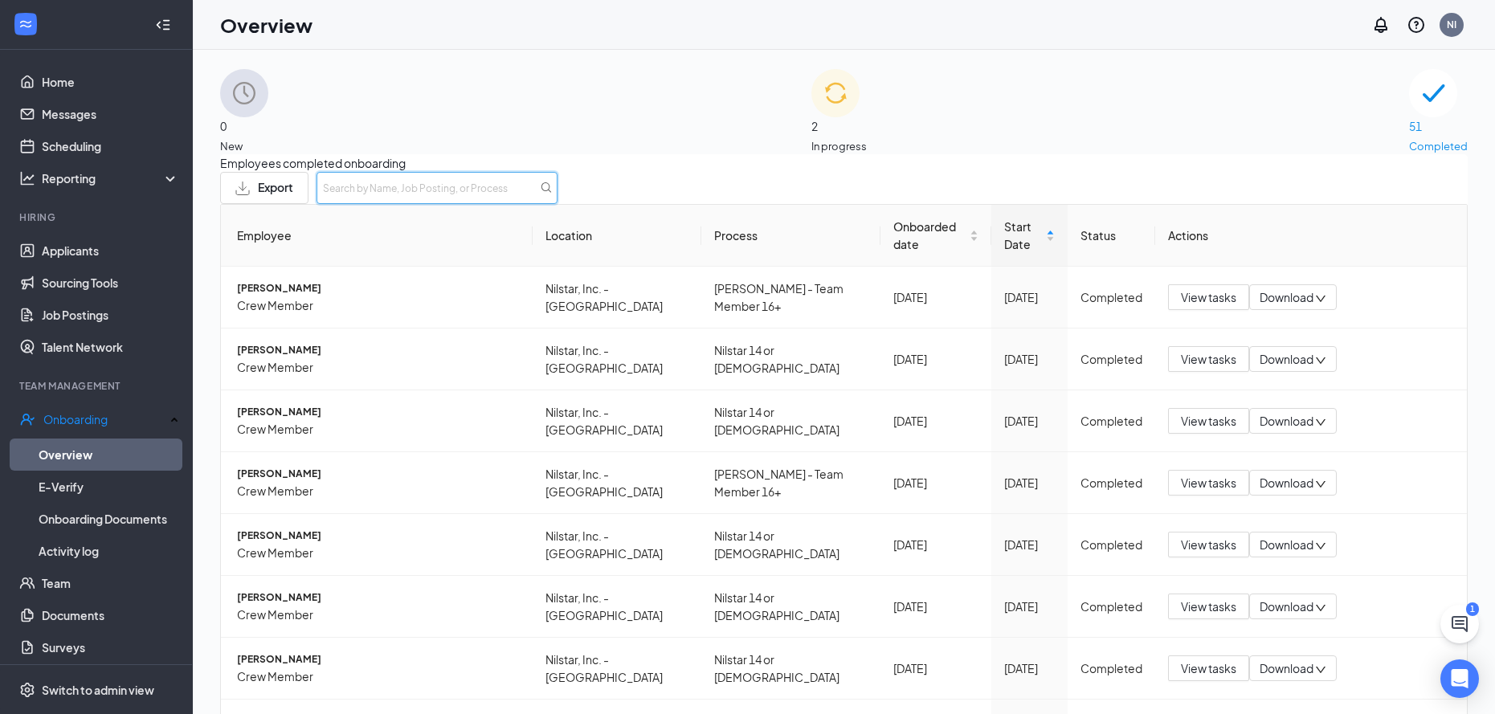
click at [558, 204] on input "text" at bounding box center [437, 188] width 241 height 32
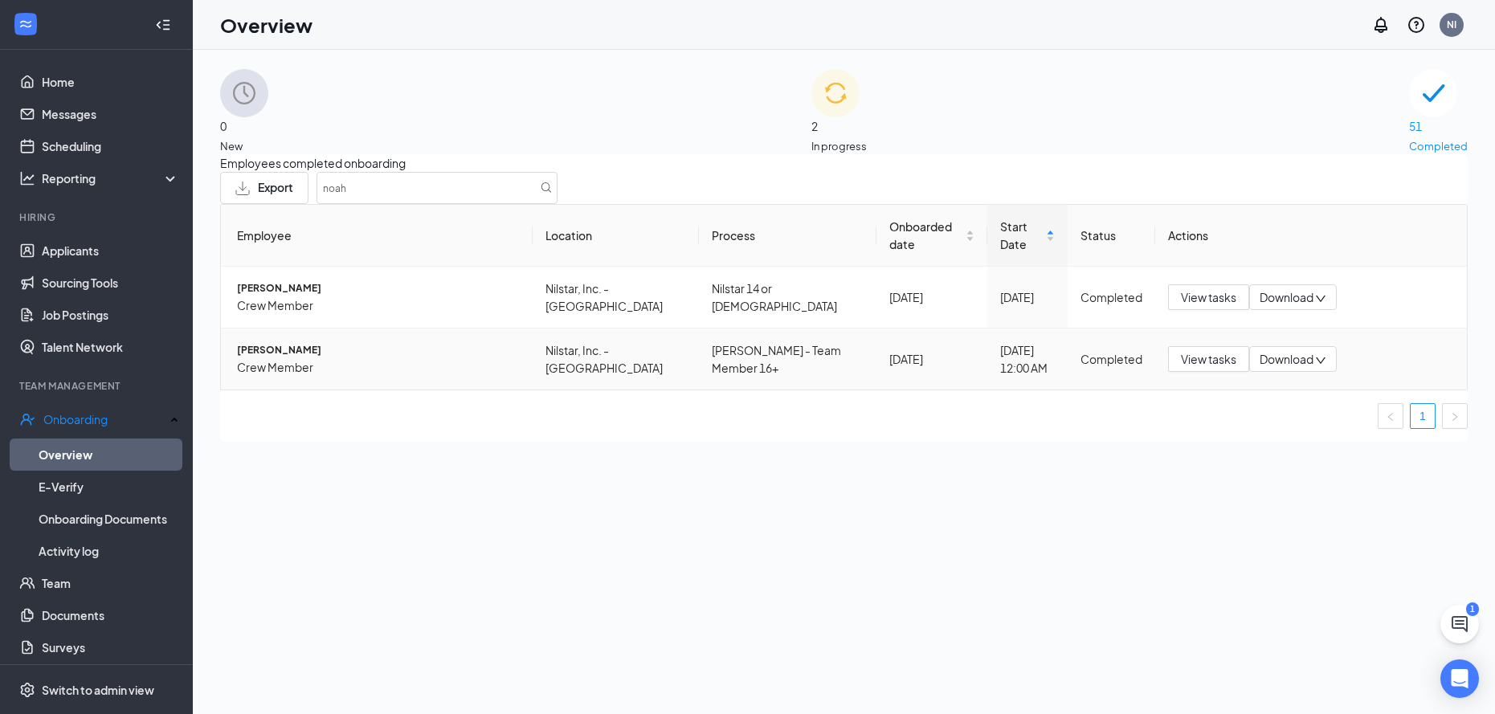
click at [404, 357] on td "[PERSON_NAME] Crew Member" at bounding box center [377, 359] width 312 height 61
click at [284, 358] on span "[PERSON_NAME]" at bounding box center [378, 350] width 283 height 16
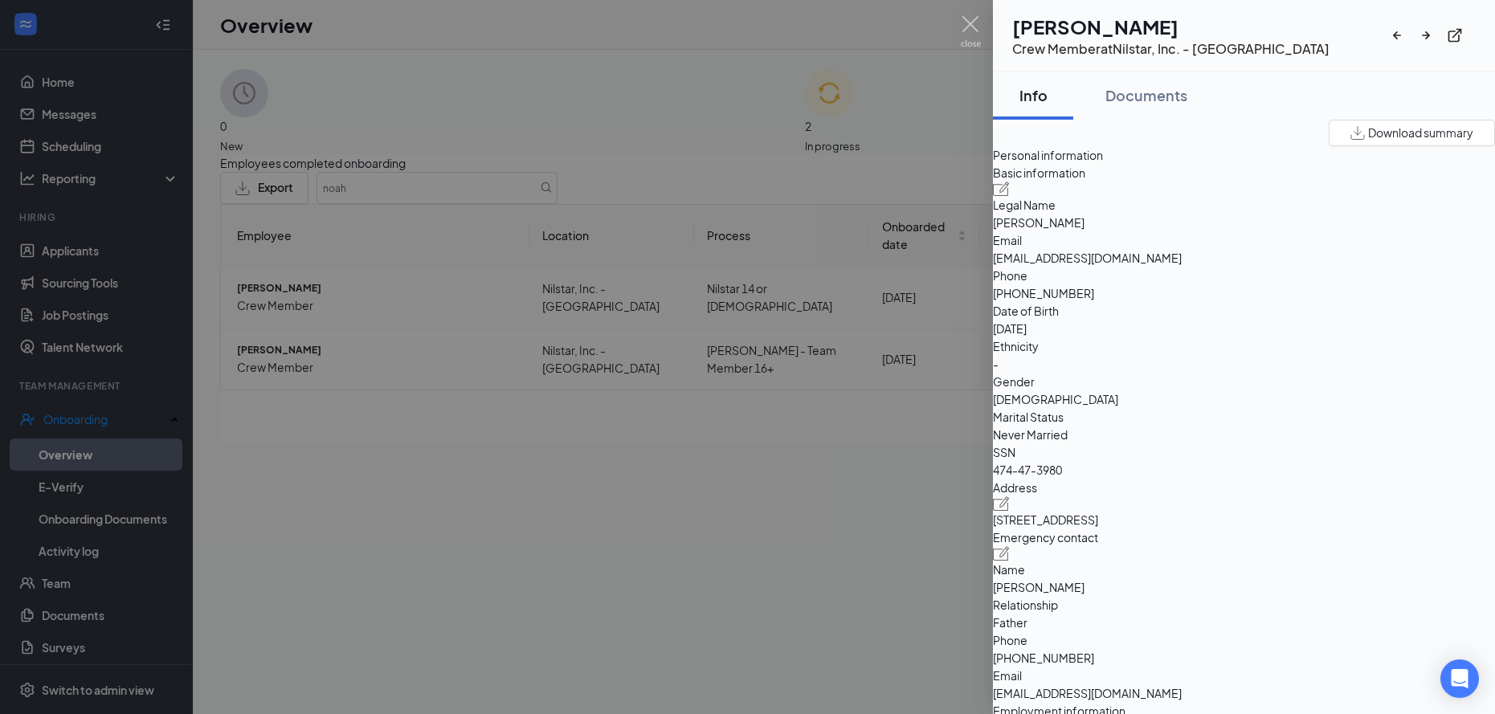
click at [532, 460] on div at bounding box center [747, 357] width 1495 height 714
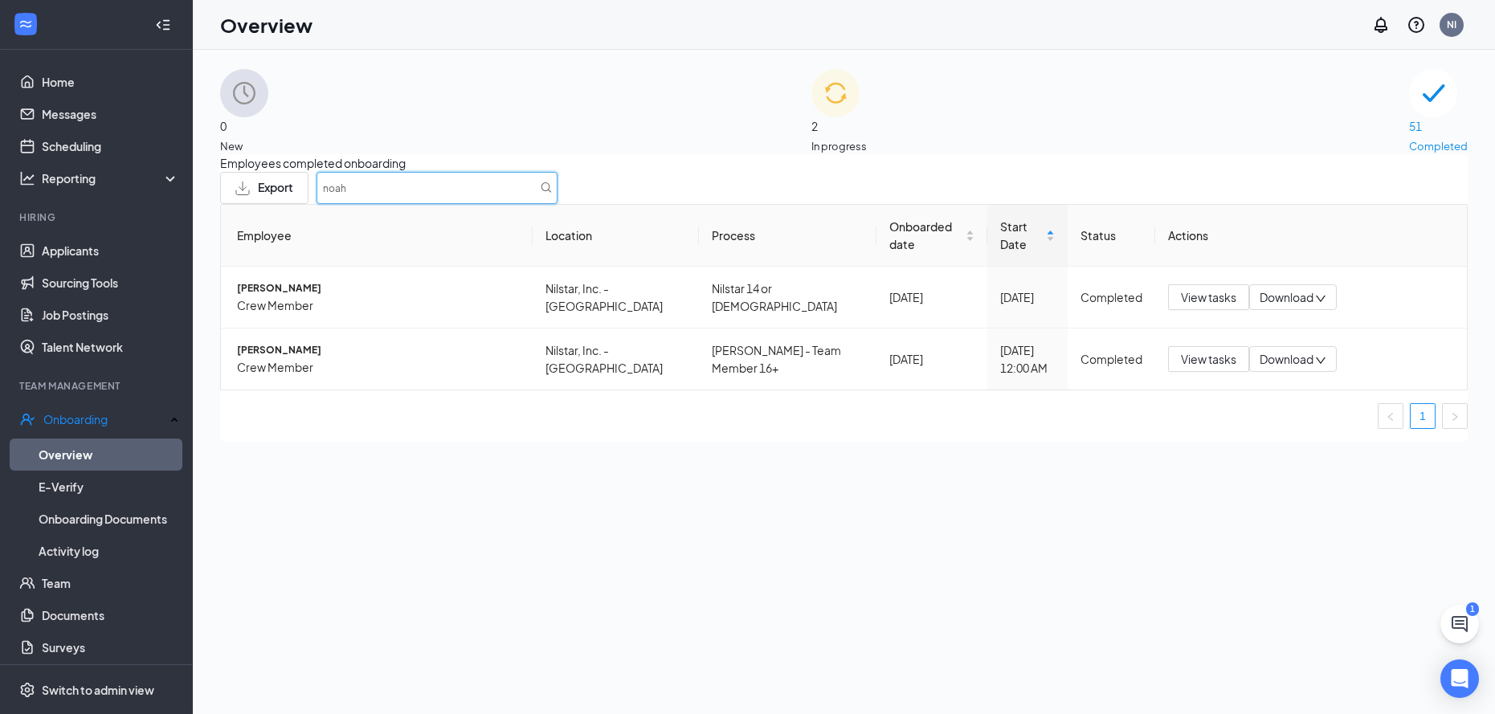
drag, startPoint x: 1311, startPoint y: 202, endPoint x: 804, endPoint y: 170, distance: 508.0
click at [804, 170] on div "Employees completed onboarding Export [PERSON_NAME] Employee Location Process O…" at bounding box center [844, 298] width 1248 height 288
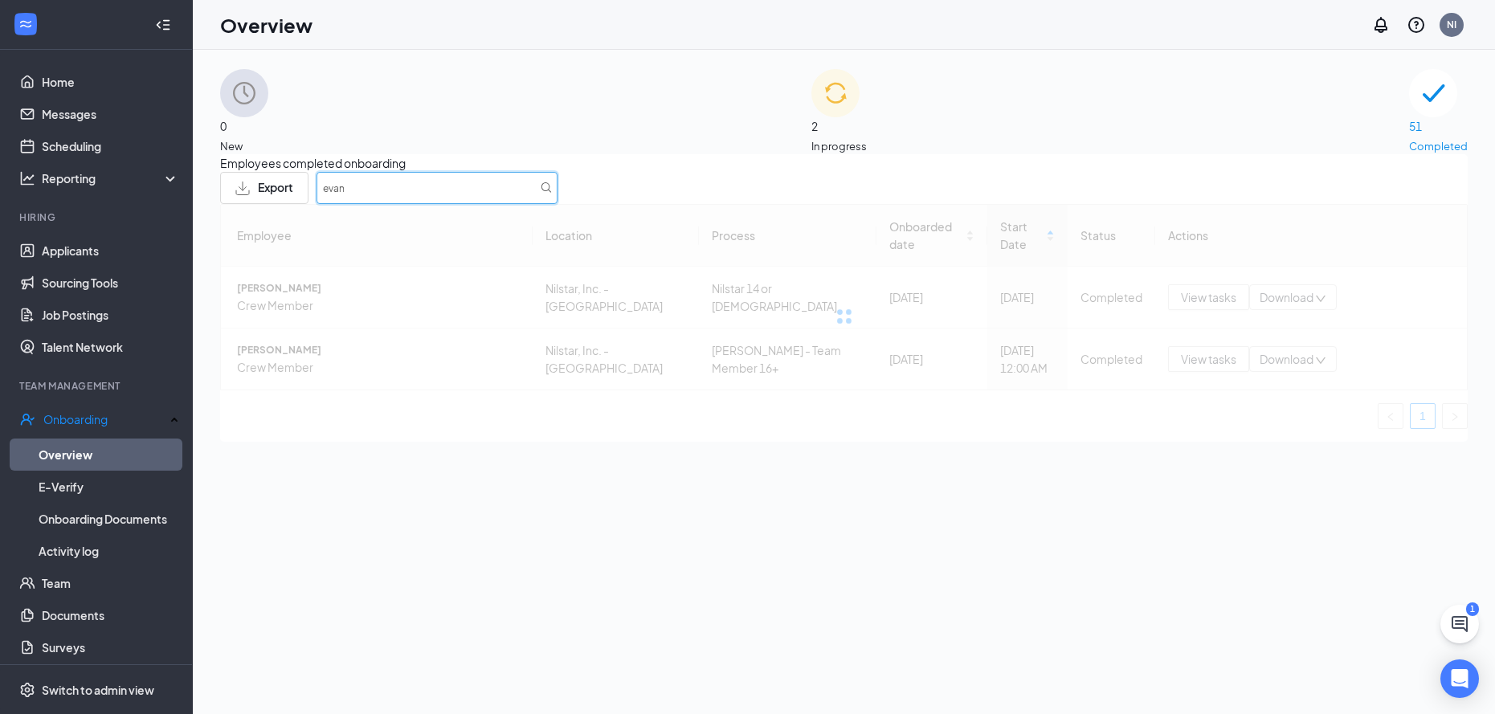
type input "evan"
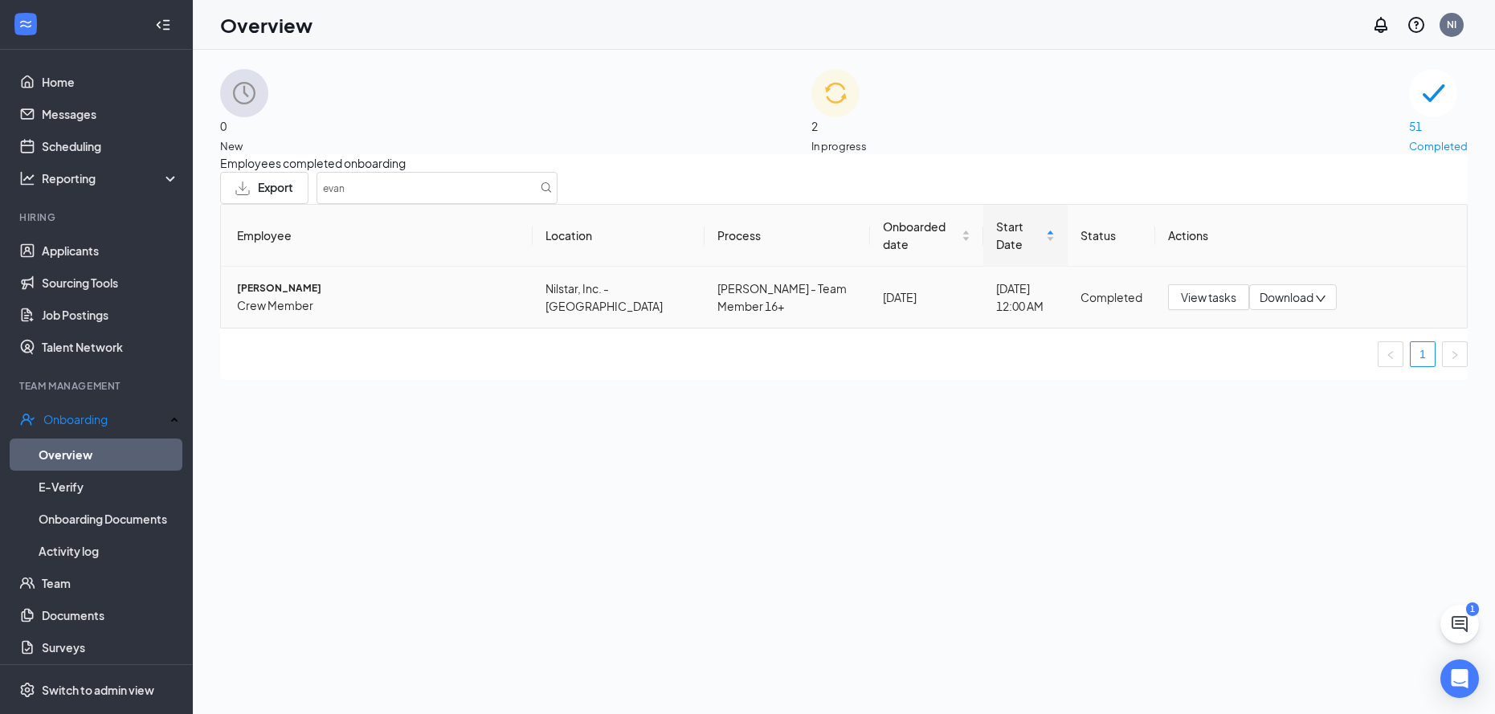
click at [321, 314] on span "Crew Member" at bounding box center [378, 305] width 283 height 18
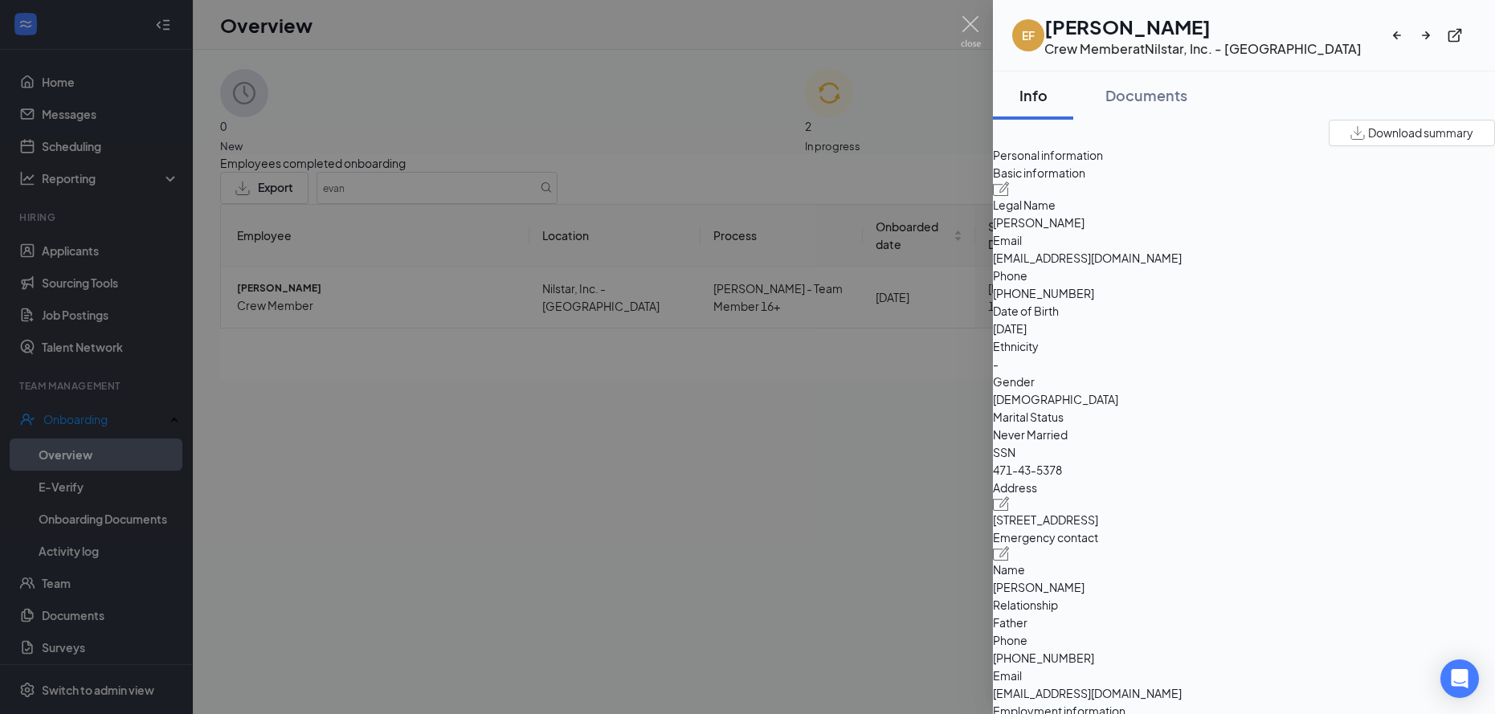
click at [562, 501] on div at bounding box center [747, 357] width 1495 height 714
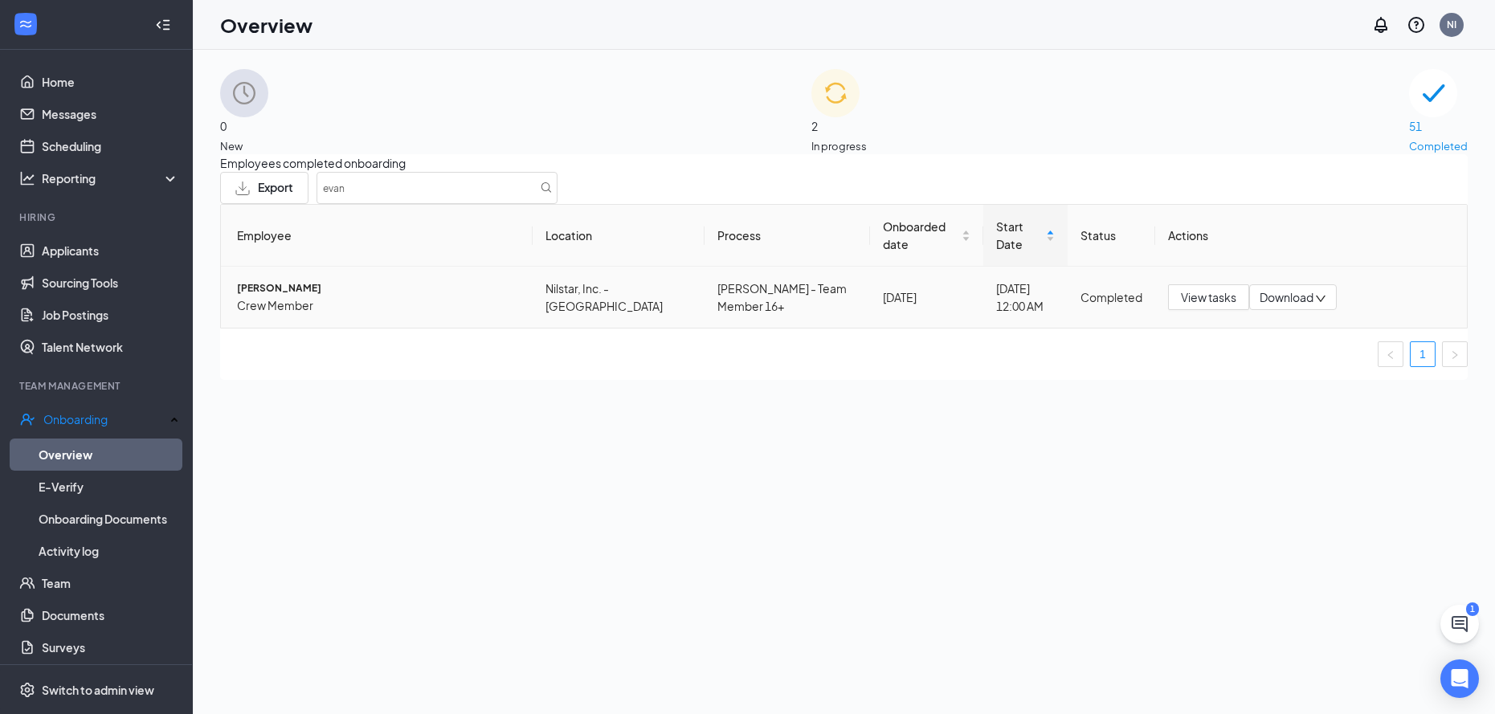
click at [296, 296] on span "[PERSON_NAME]" at bounding box center [378, 288] width 283 height 16
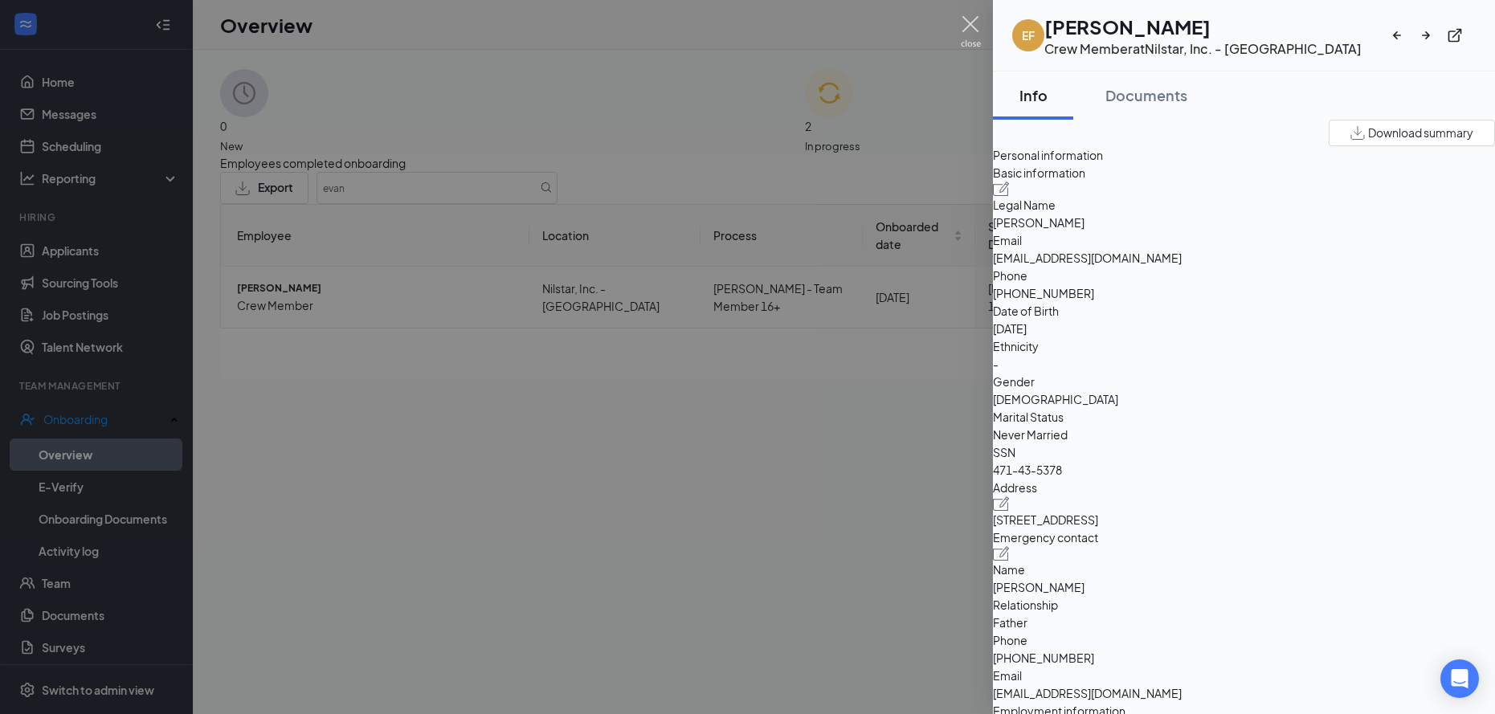
click at [977, 30] on img at bounding box center [971, 31] width 20 height 31
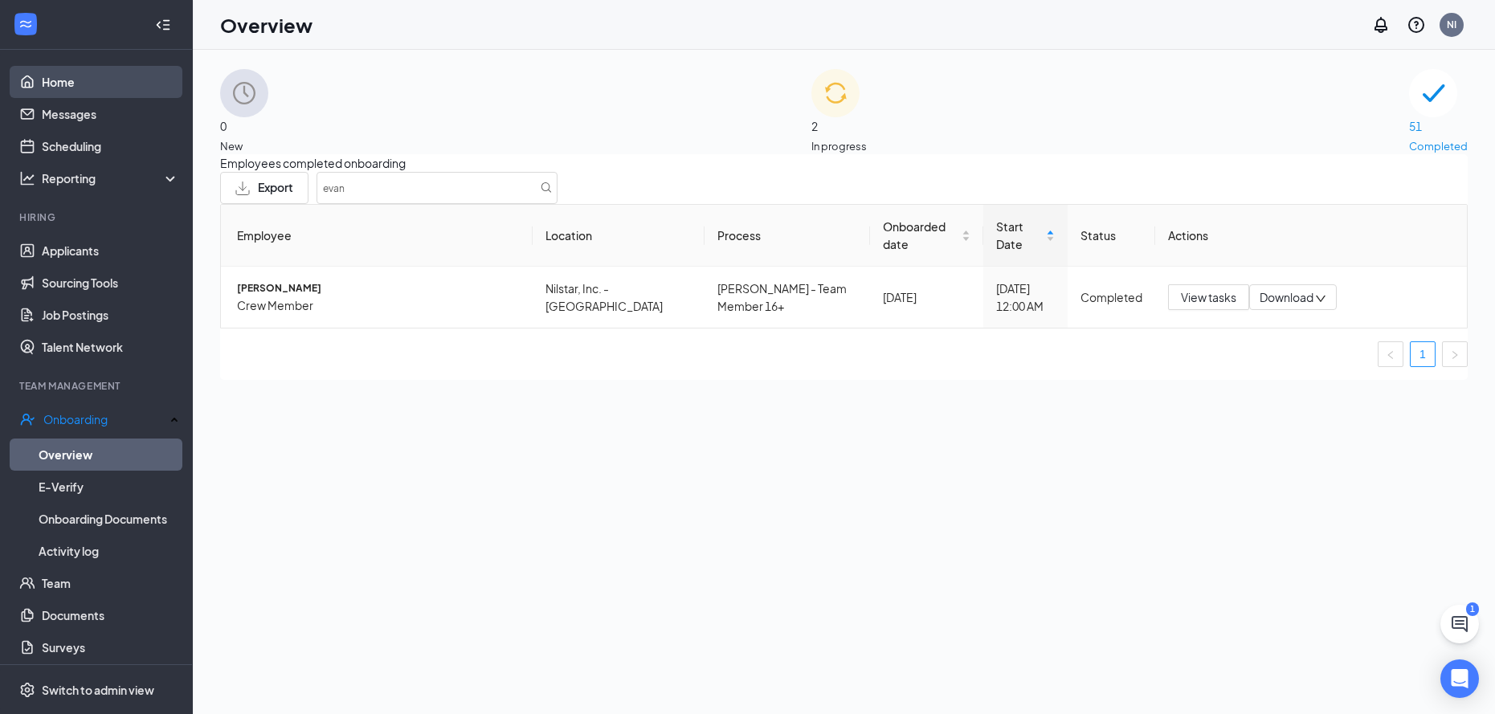
click at [60, 84] on link "Home" at bounding box center [110, 82] width 137 height 32
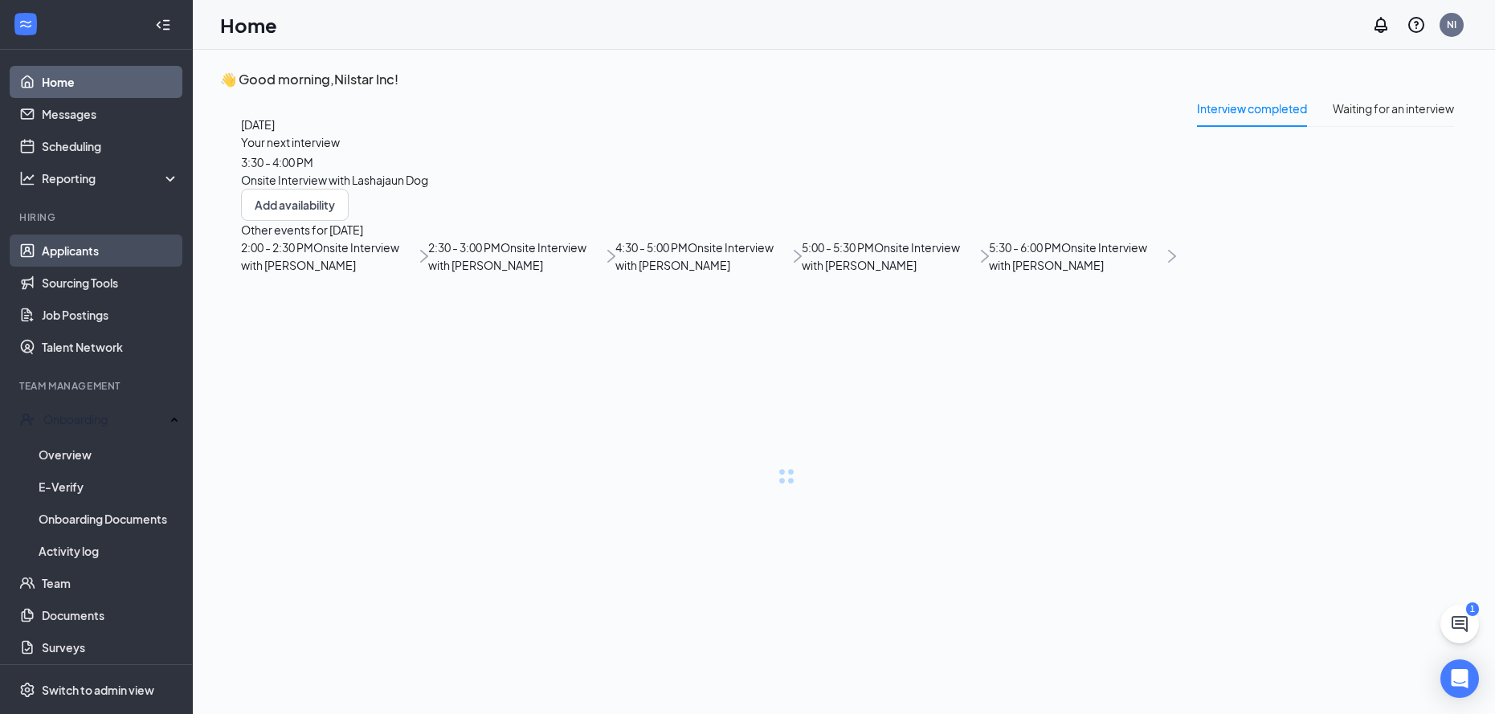
click at [42, 255] on link "Applicants" at bounding box center [110, 251] width 137 height 32
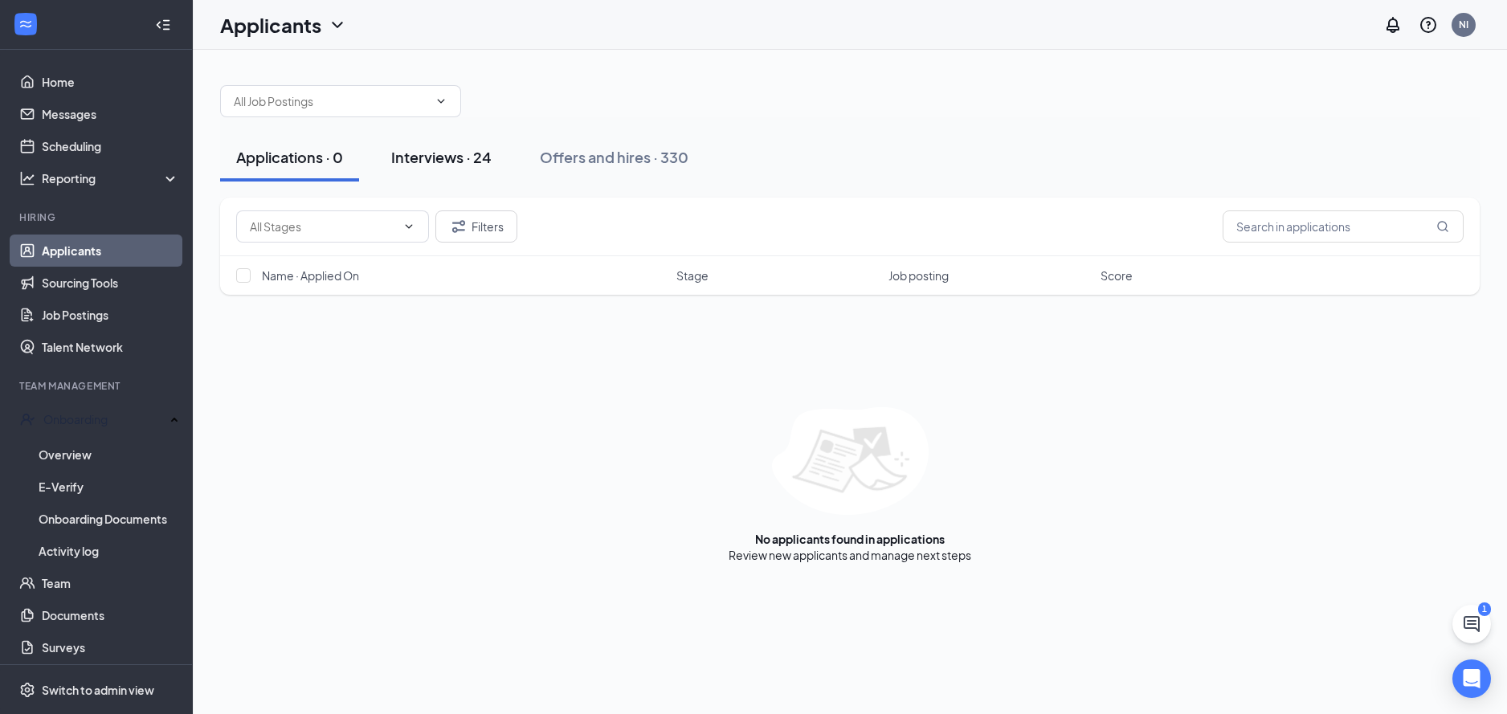
click at [463, 151] on div "Interviews · 24" at bounding box center [441, 157] width 100 height 20
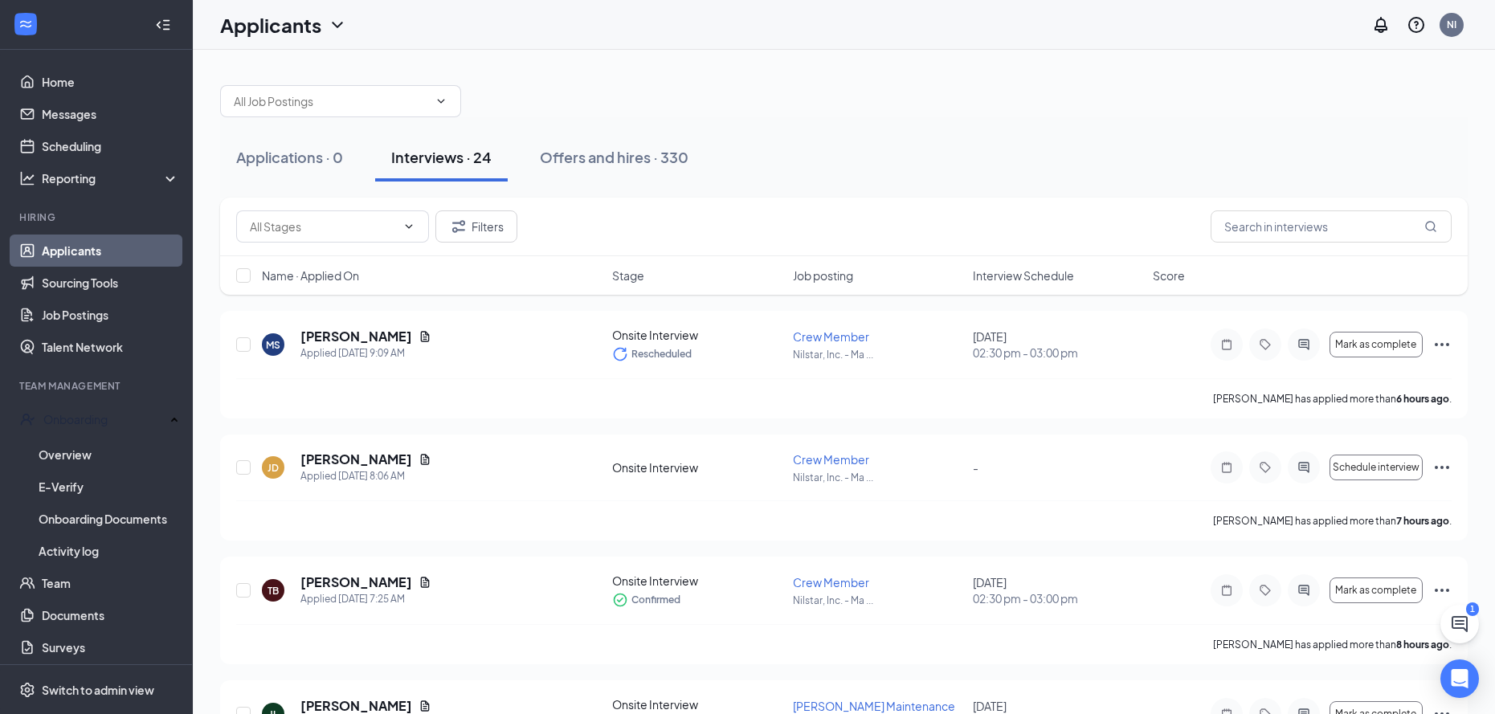
click at [1023, 273] on span "Interview Schedule" at bounding box center [1023, 276] width 101 height 16
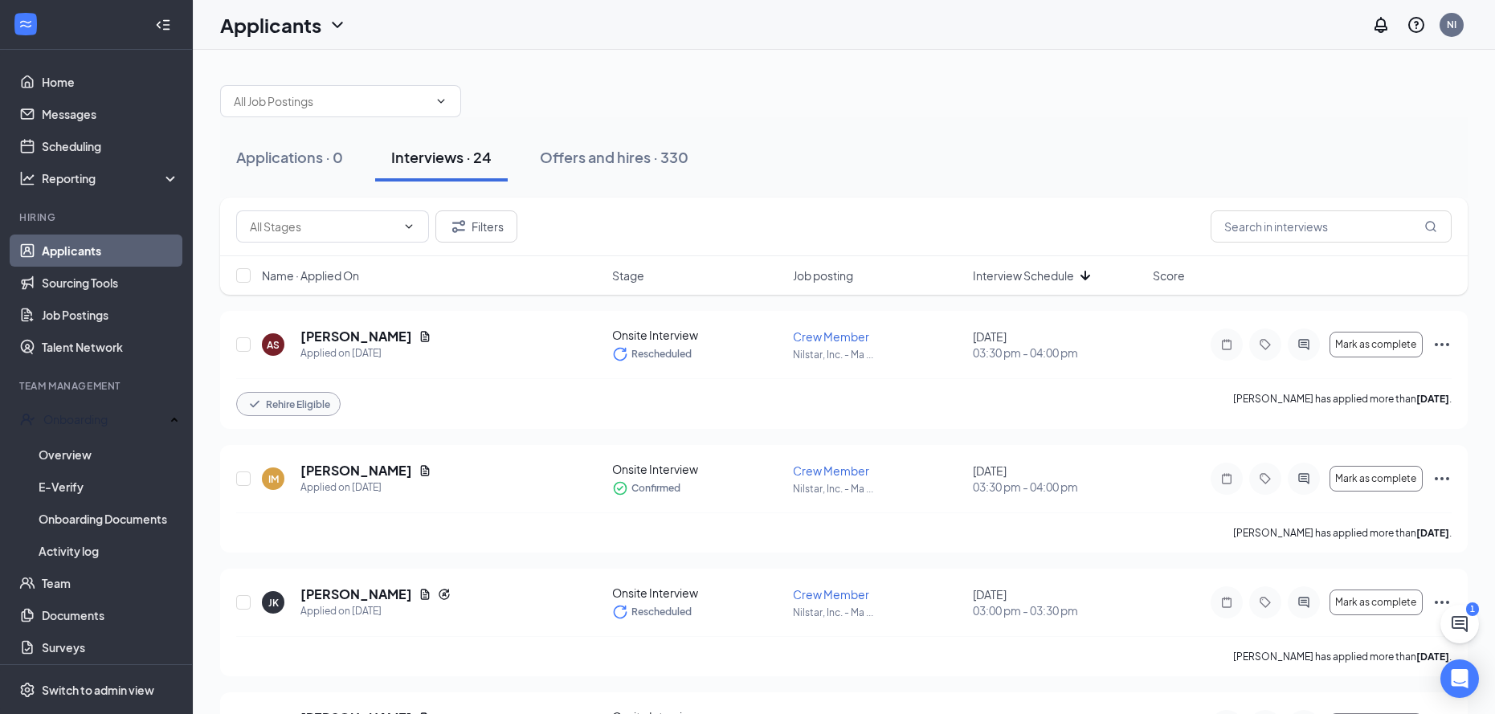
click at [1021, 283] on span "Interview Schedule" at bounding box center [1023, 276] width 101 height 16
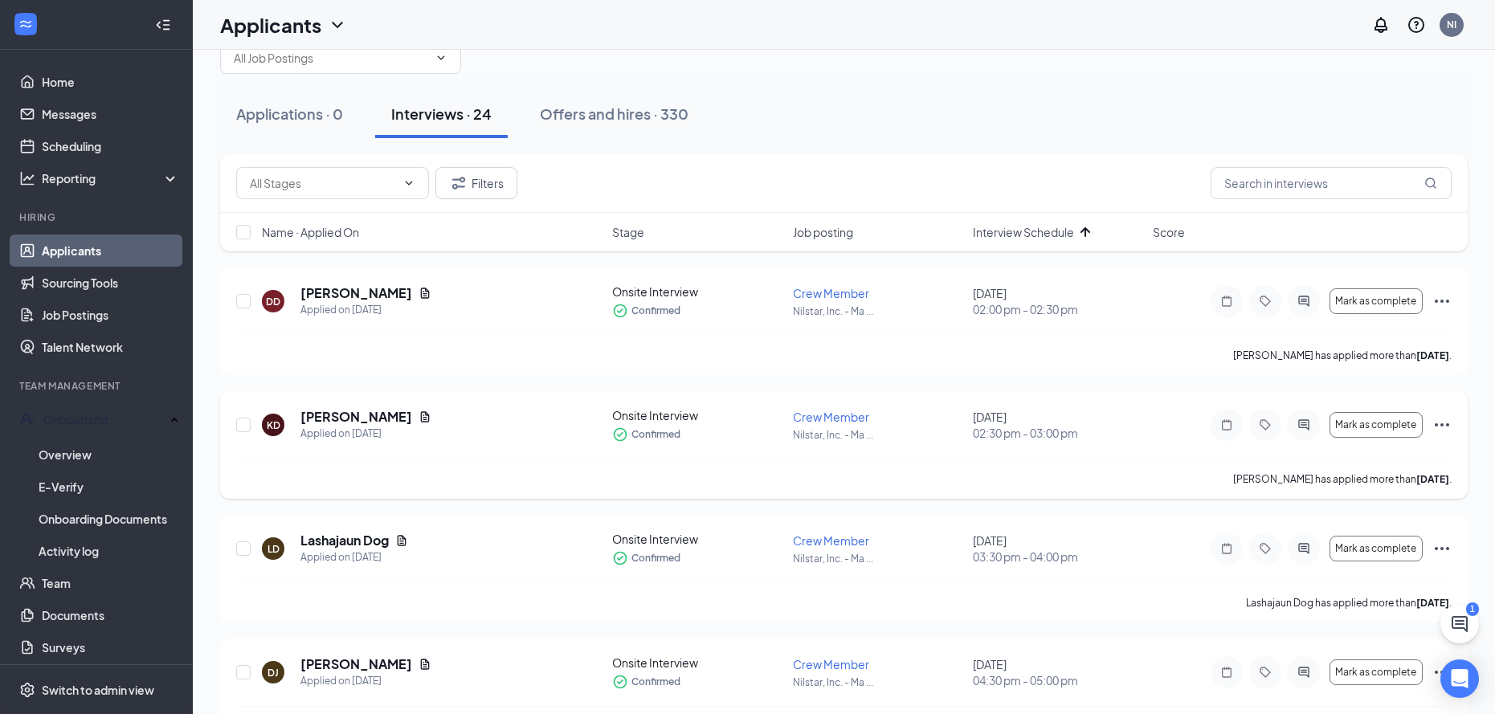
scroll to position [80, 0]
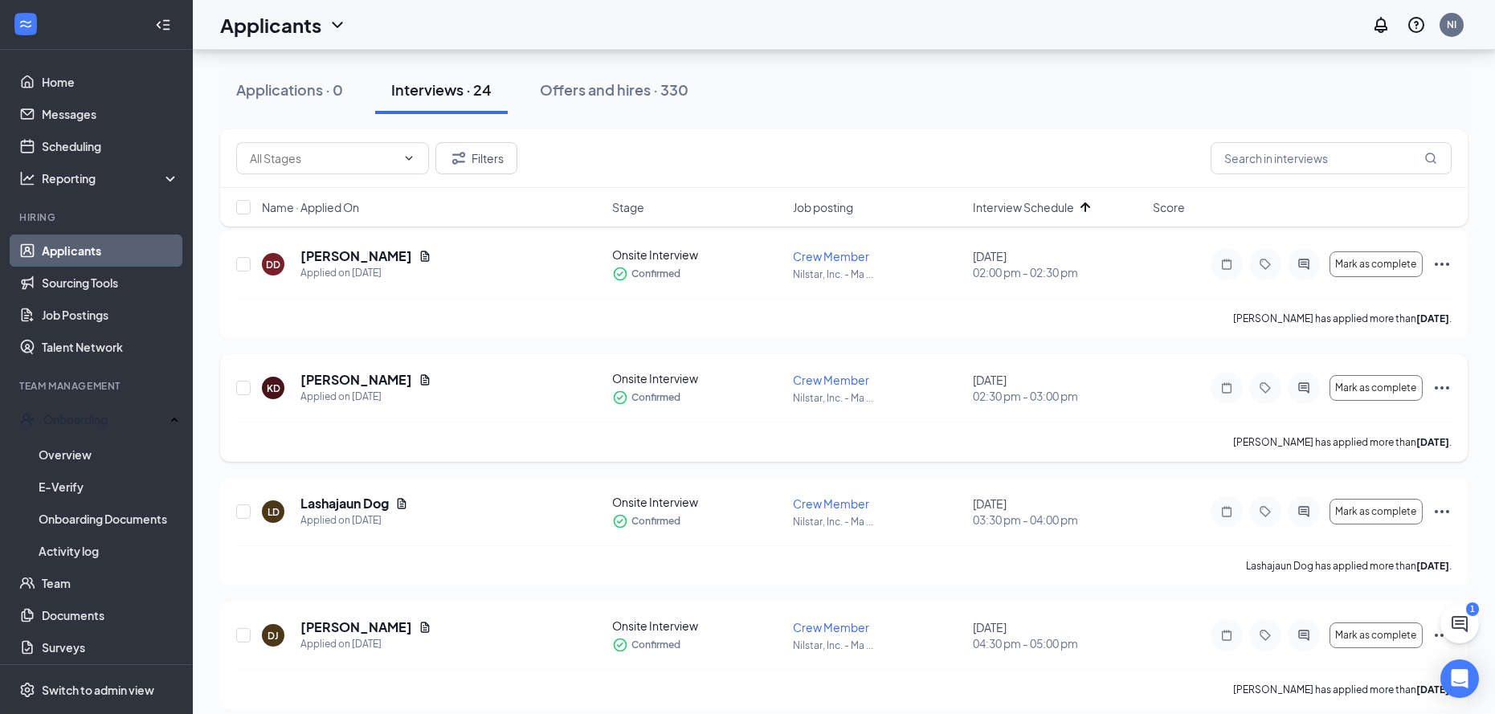
click at [1439, 387] on icon "Ellipses" at bounding box center [1442, 387] width 19 height 19
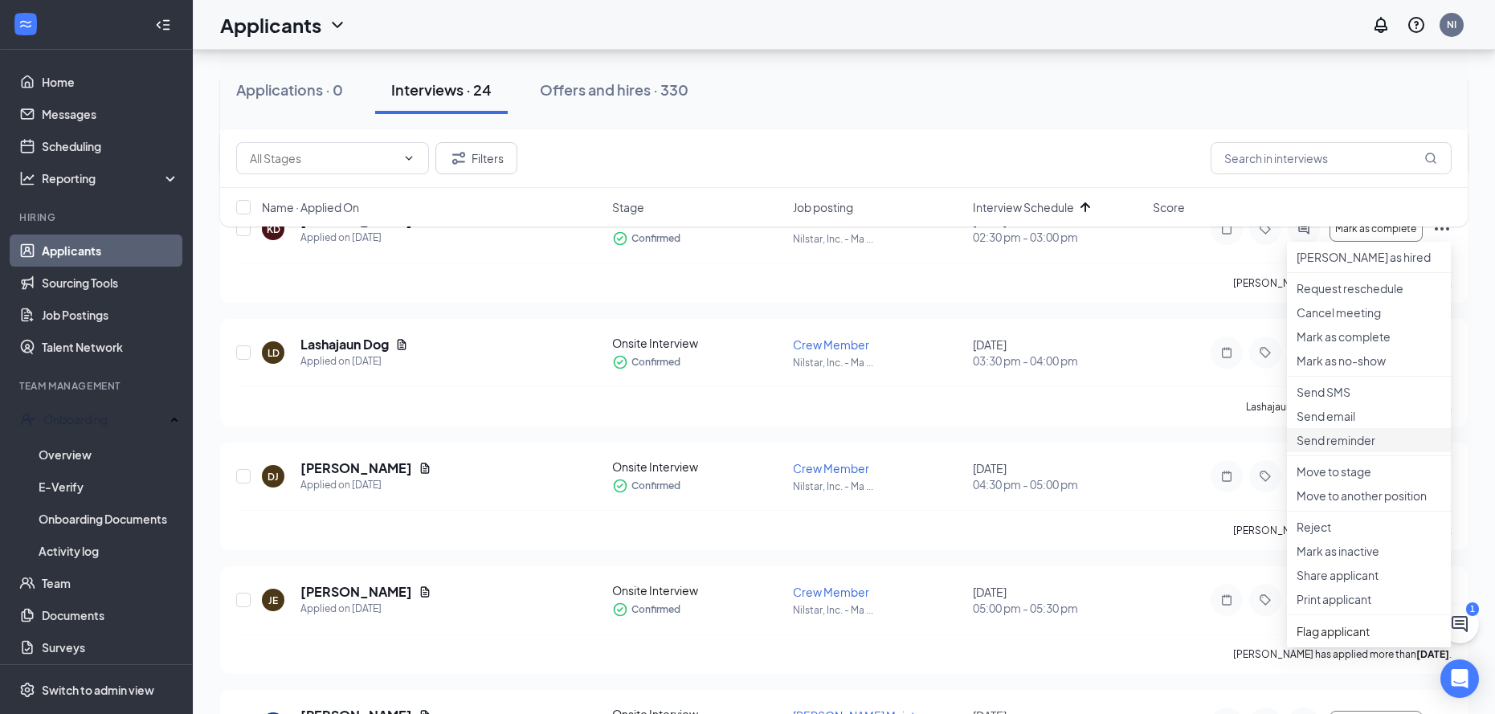
scroll to position [241, 0]
click at [1334, 533] on p "Reject" at bounding box center [1369, 525] width 145 height 16
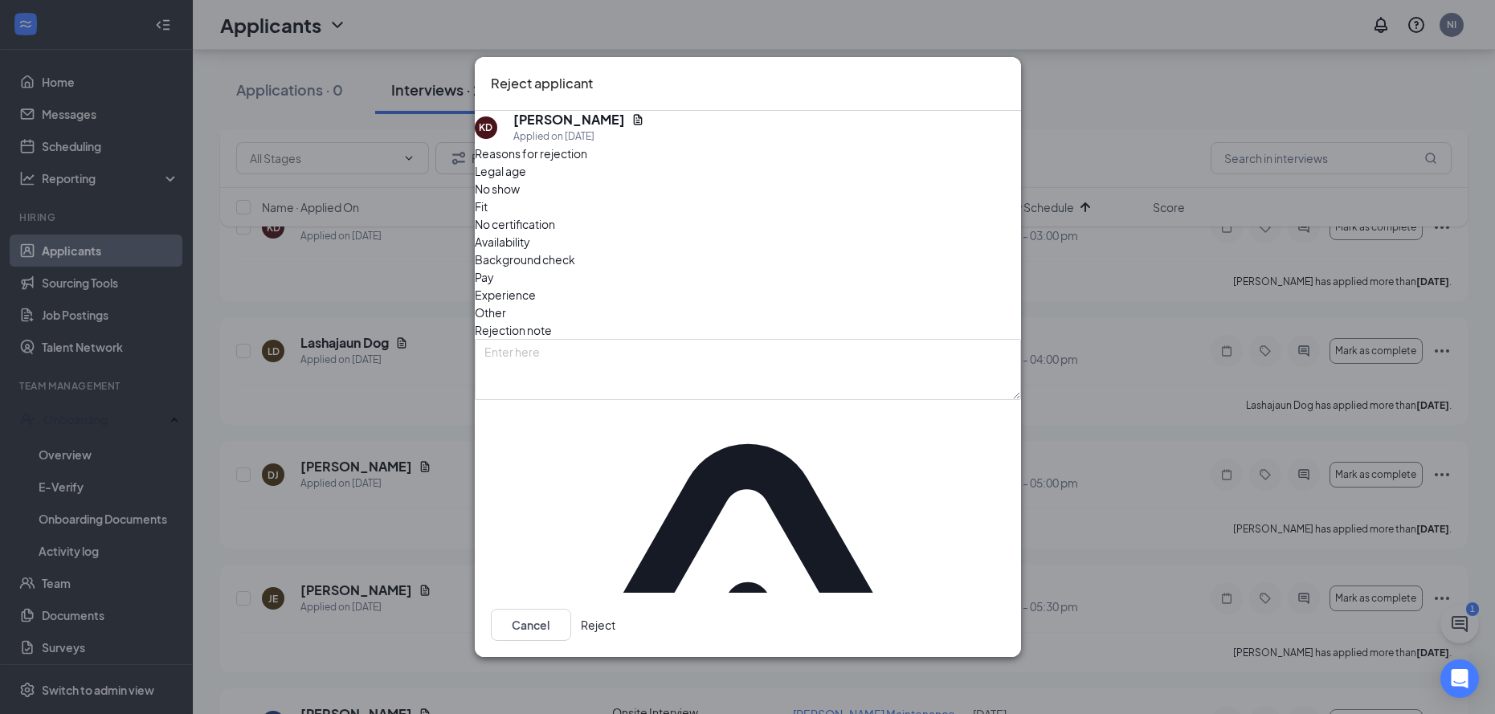
click at [615, 609] on button "Reject" at bounding box center [598, 625] width 35 height 32
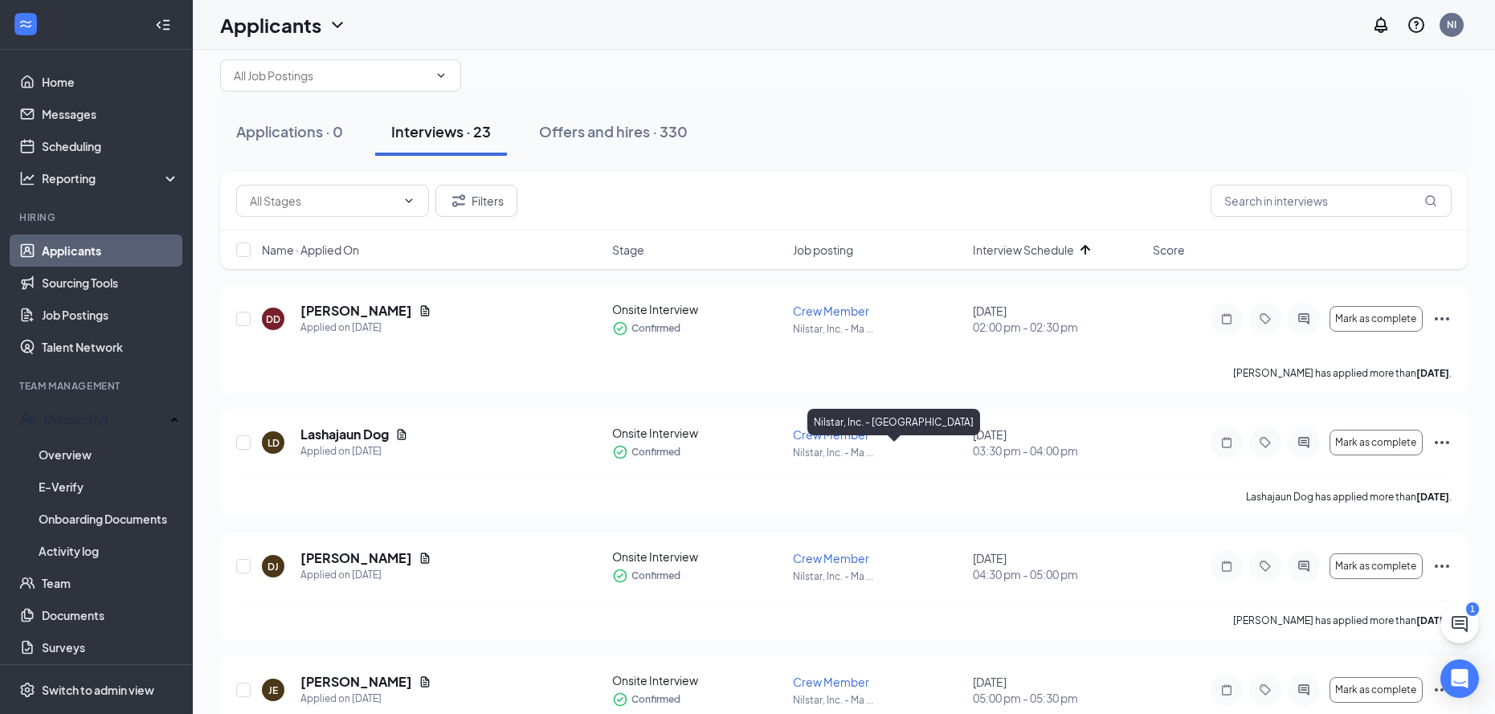
scroll to position [0, 0]
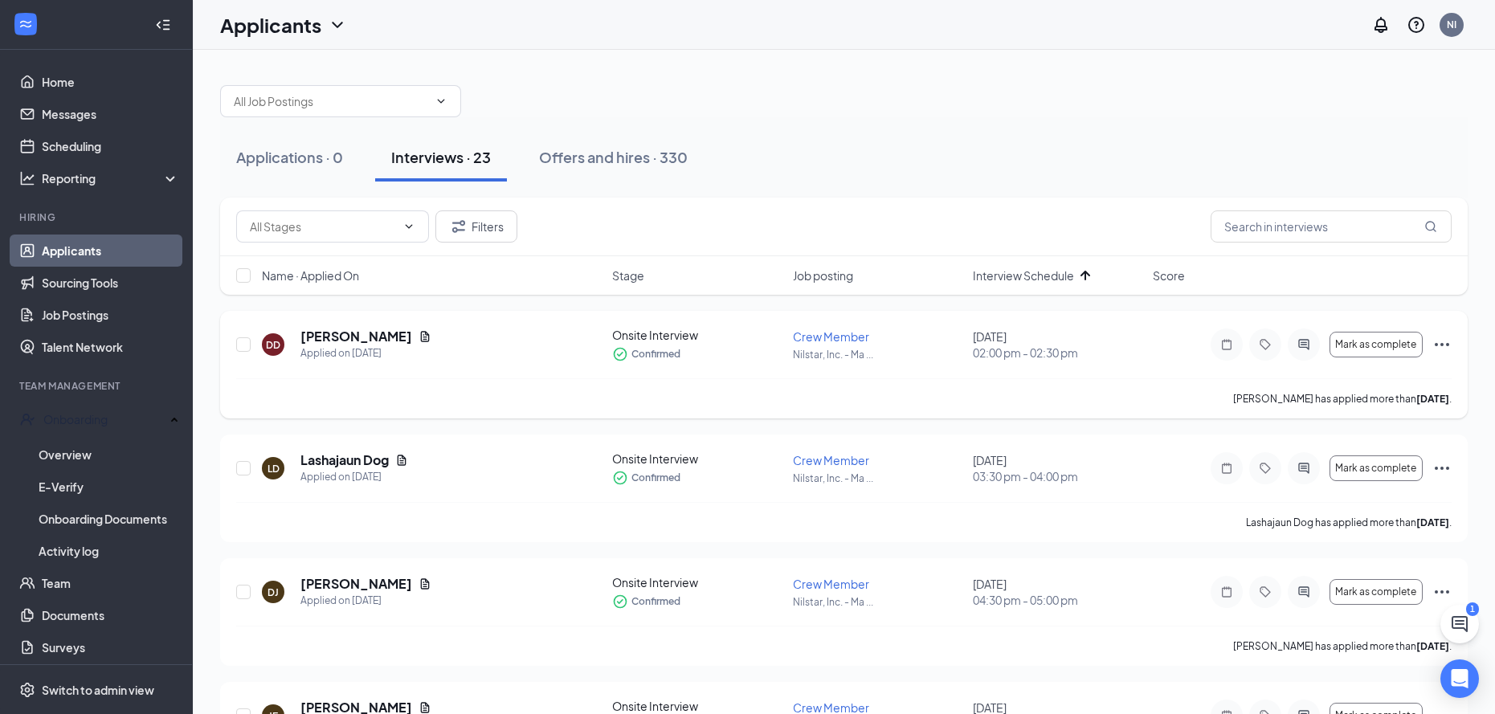
click at [1442, 344] on icon "Ellipses" at bounding box center [1442, 344] width 14 height 3
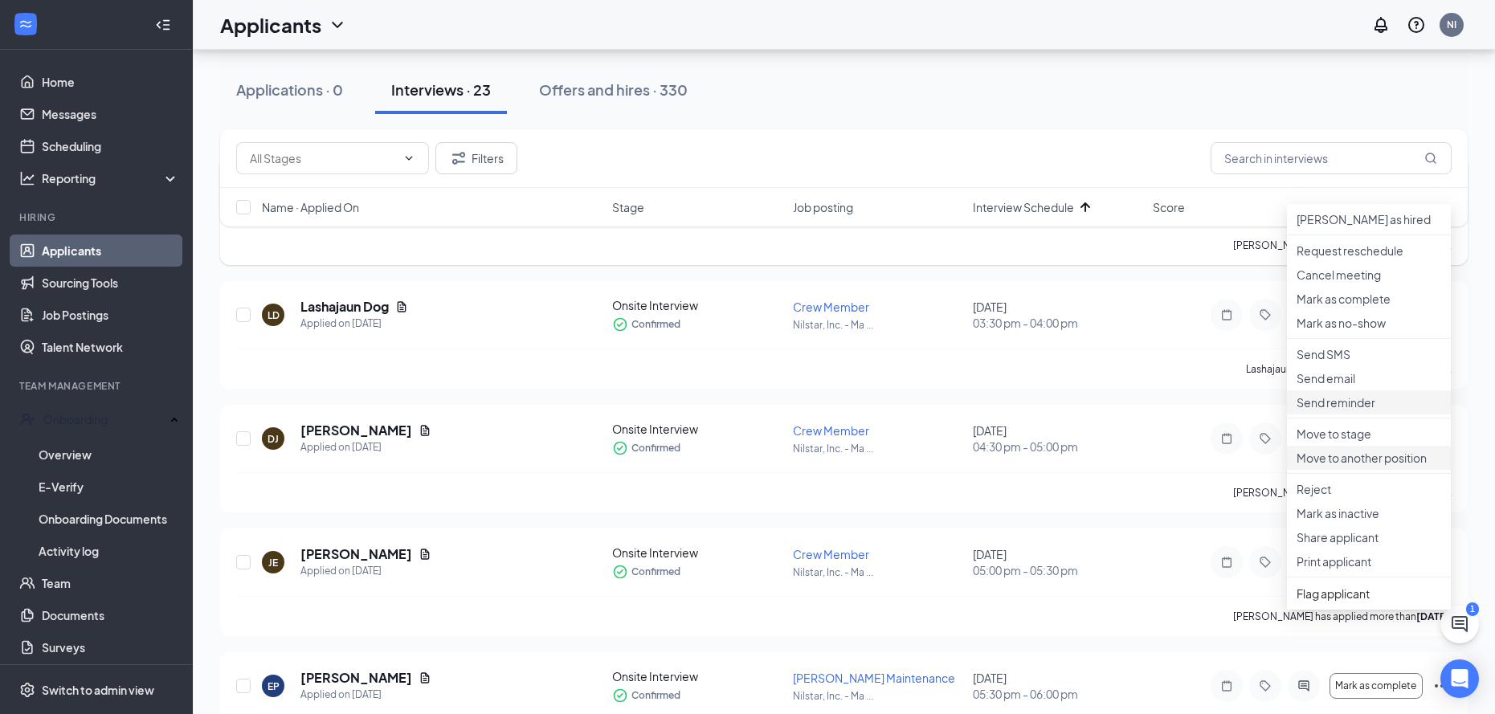
scroll to position [161, 0]
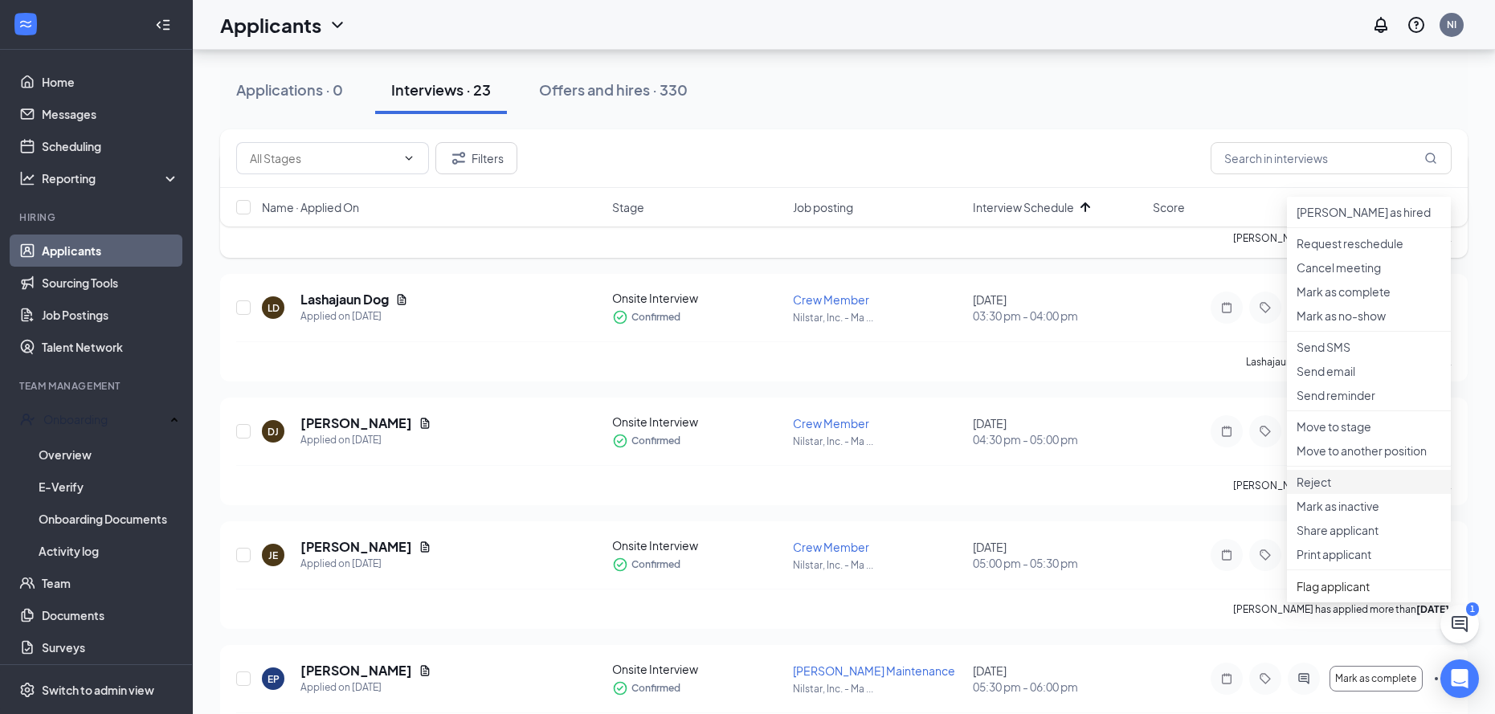
drag, startPoint x: 1343, startPoint y: 597, endPoint x: 1302, endPoint y: 603, distance: 42.2
click at [1343, 490] on p "Reject" at bounding box center [1369, 482] width 145 height 16
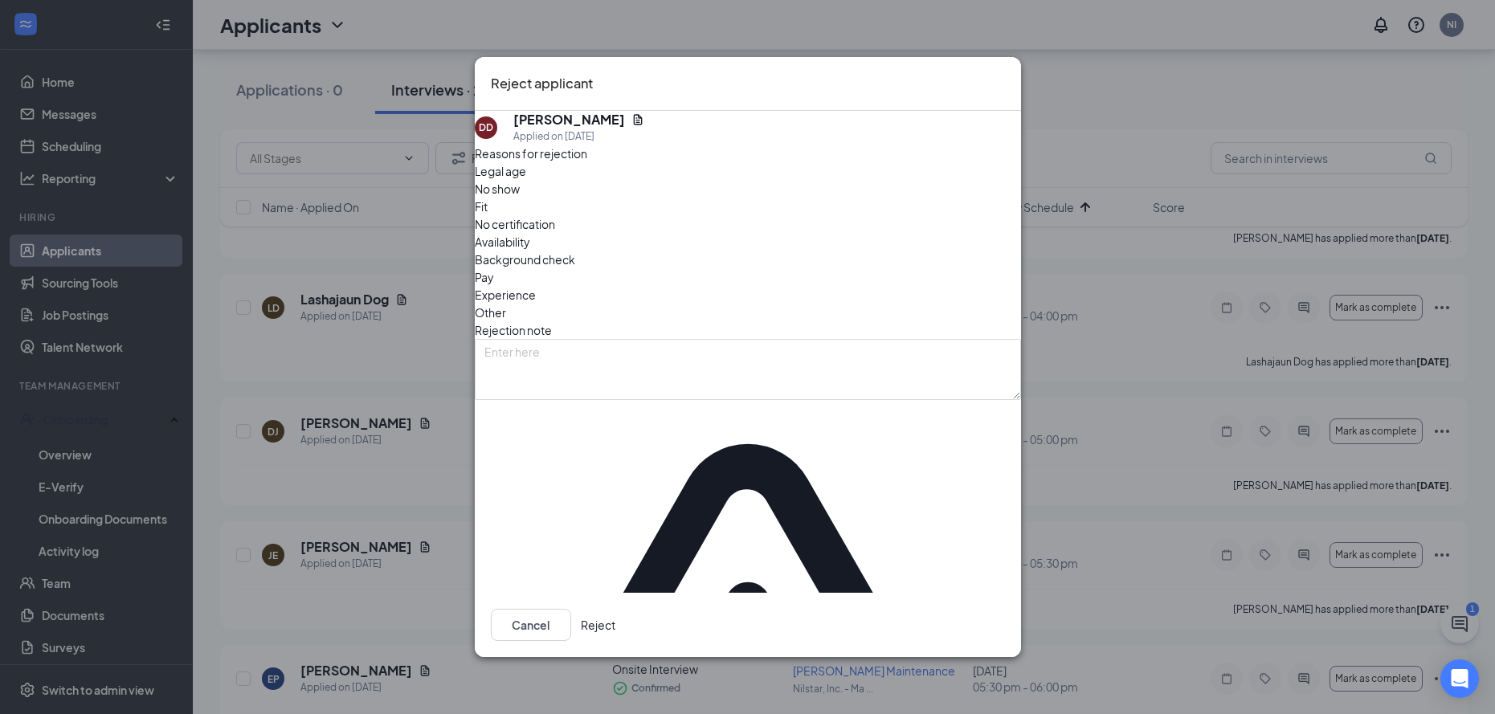
click at [615, 609] on button "Reject" at bounding box center [598, 625] width 35 height 32
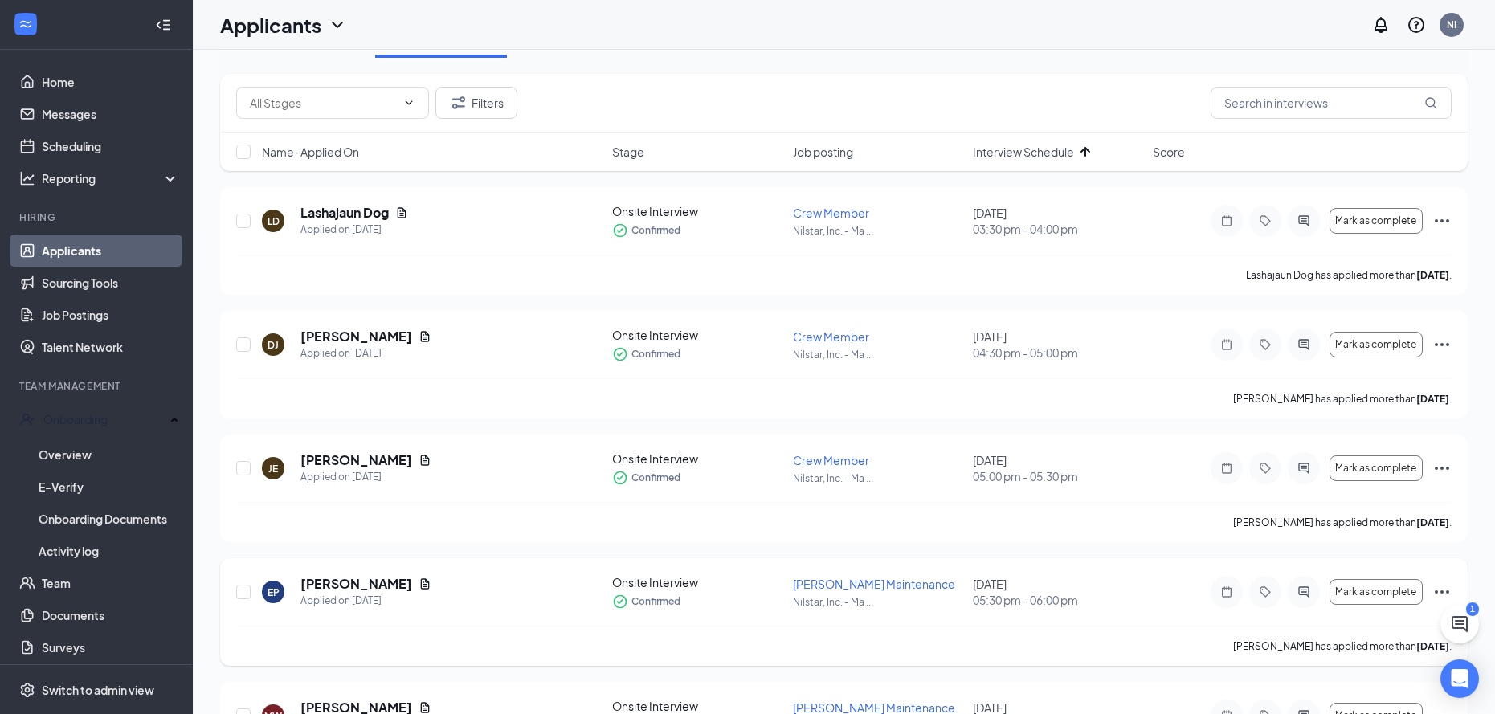
scroll to position [0, 0]
